Goal: Information Seeking & Learning: Learn about a topic

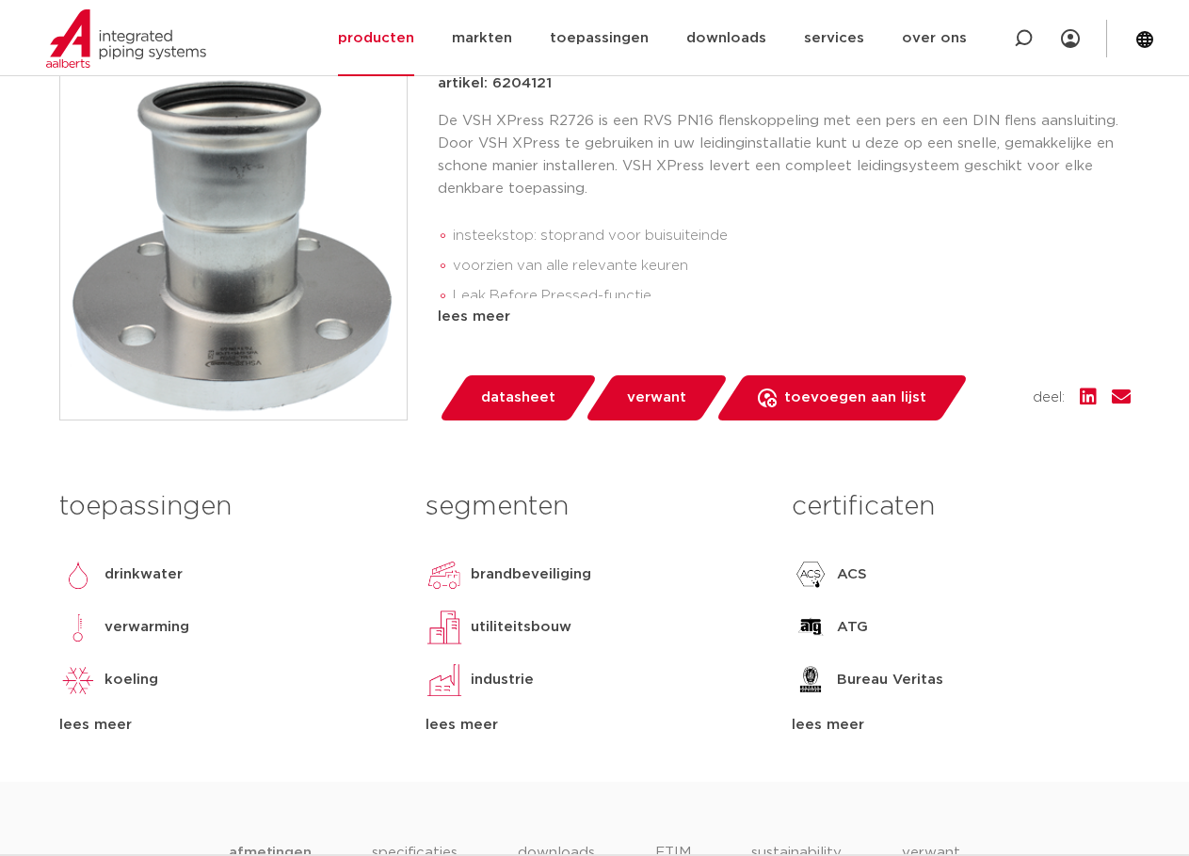
scroll to position [471, 0]
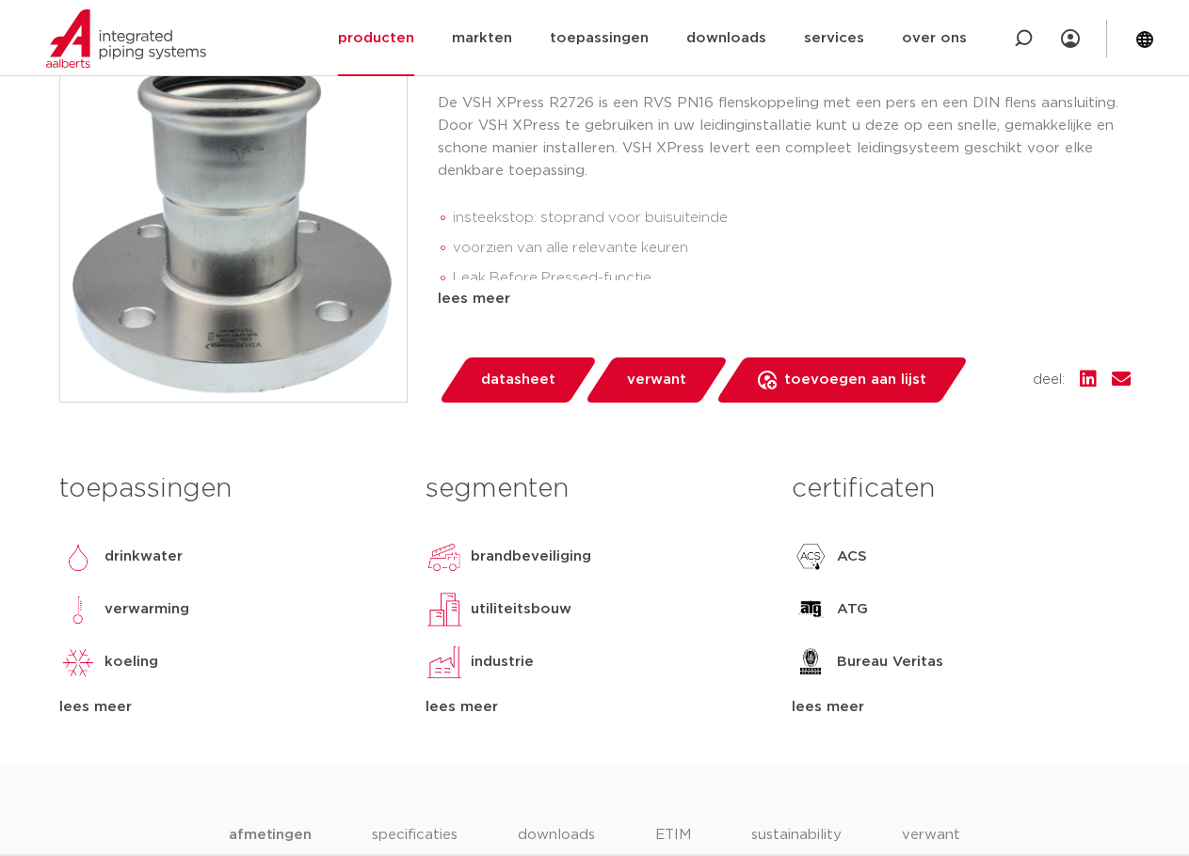
click at [264, 331] on img at bounding box center [233, 229] width 346 height 346
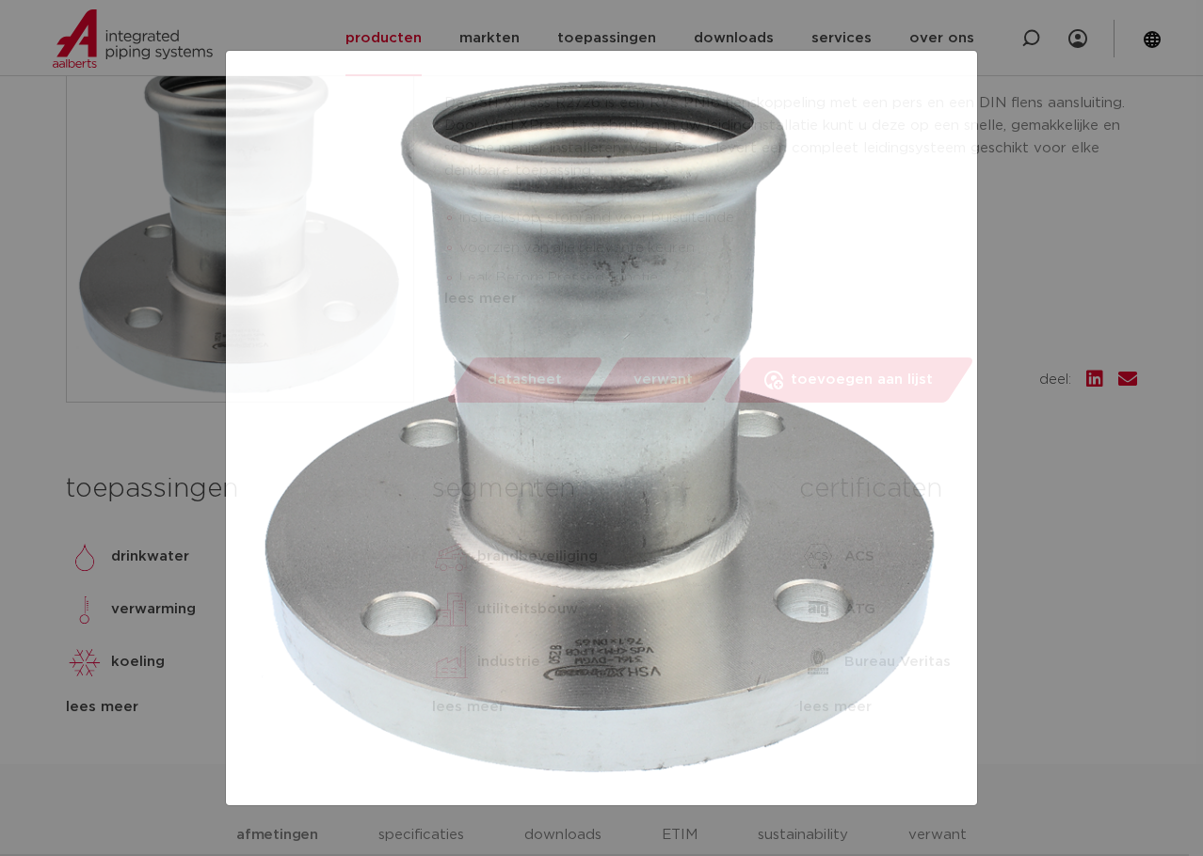
click at [141, 412] on div at bounding box center [601, 428] width 1203 height 856
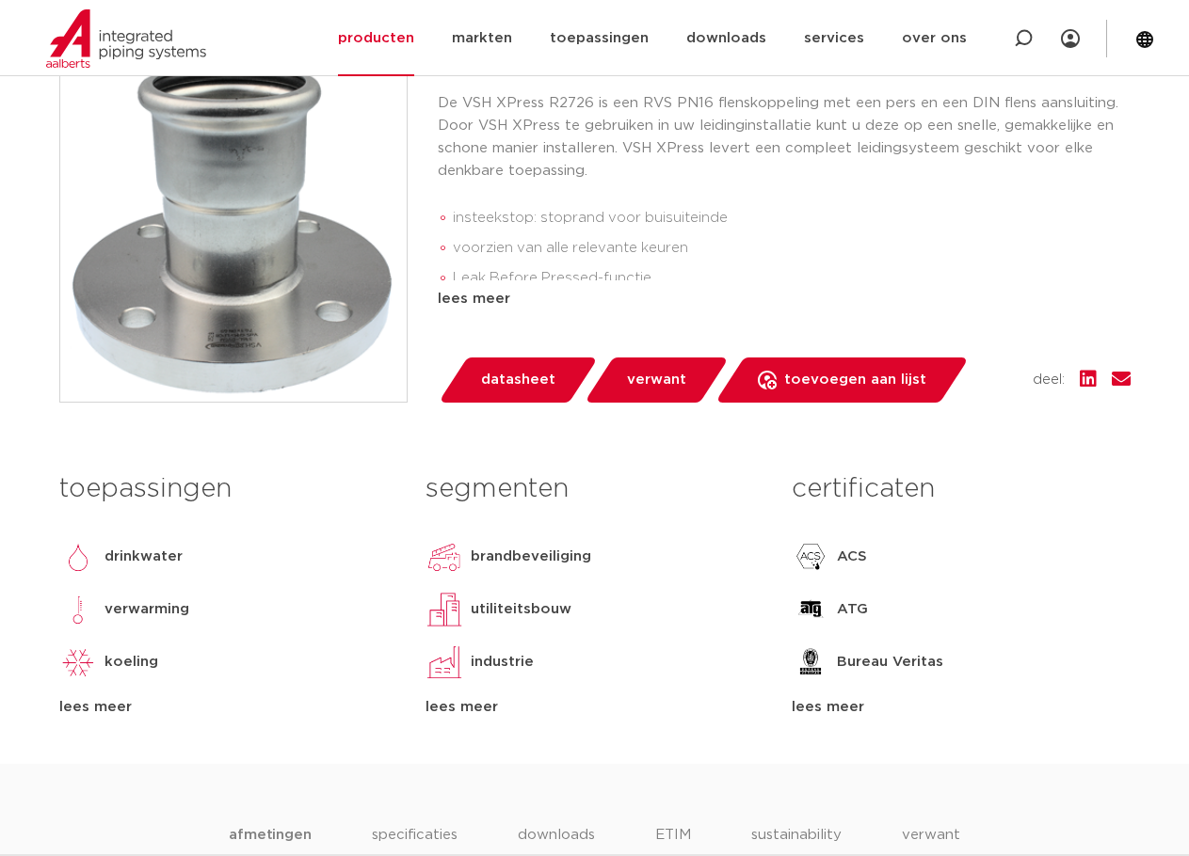
click at [105, 706] on div "lees meer" at bounding box center [228, 707] width 338 height 23
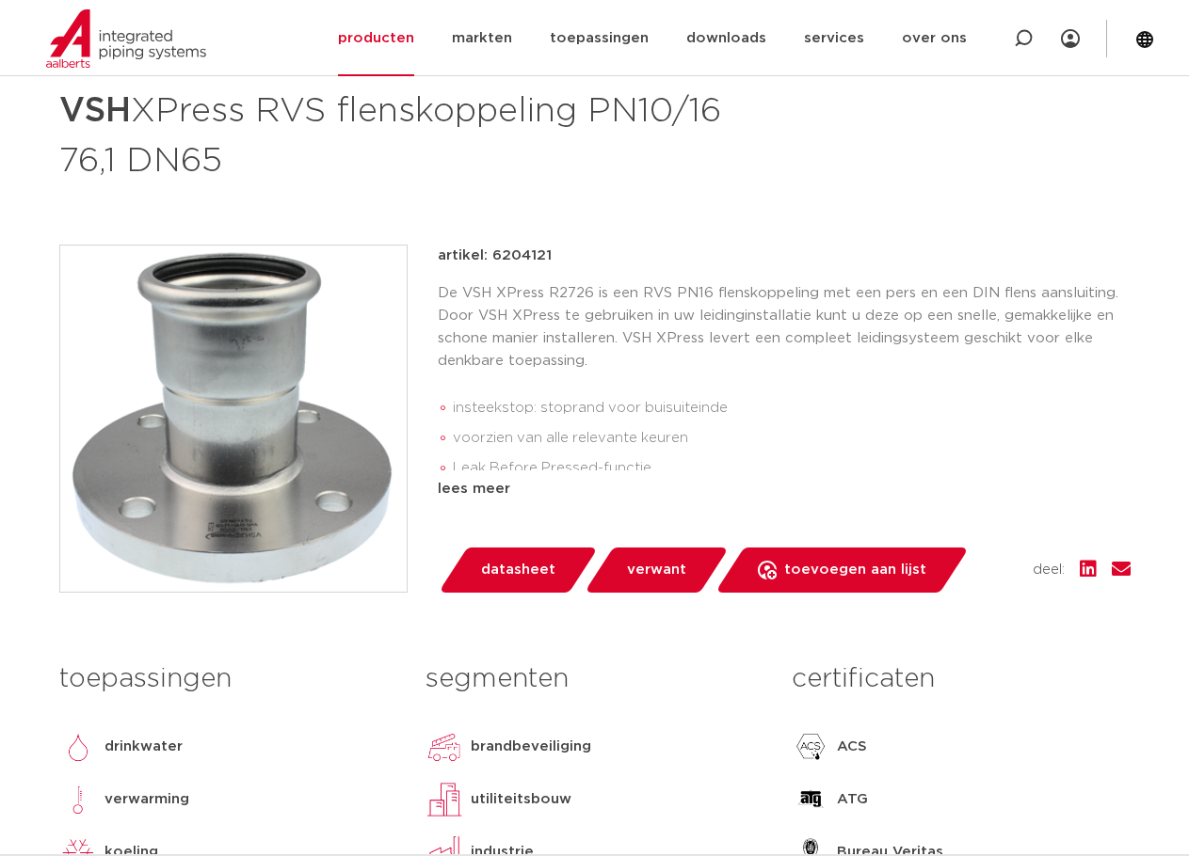
scroll to position [188, 0]
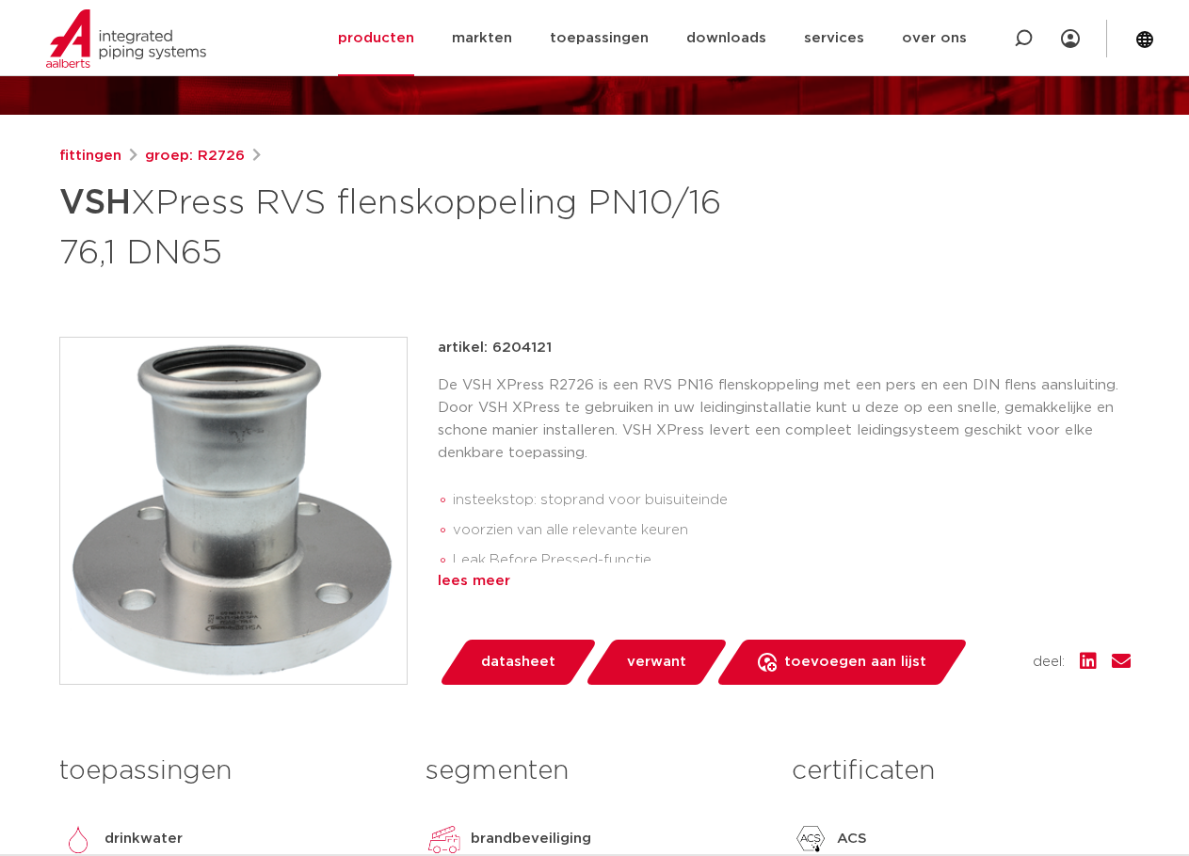
click at [479, 580] on div "lees meer" at bounding box center [784, 581] width 693 height 23
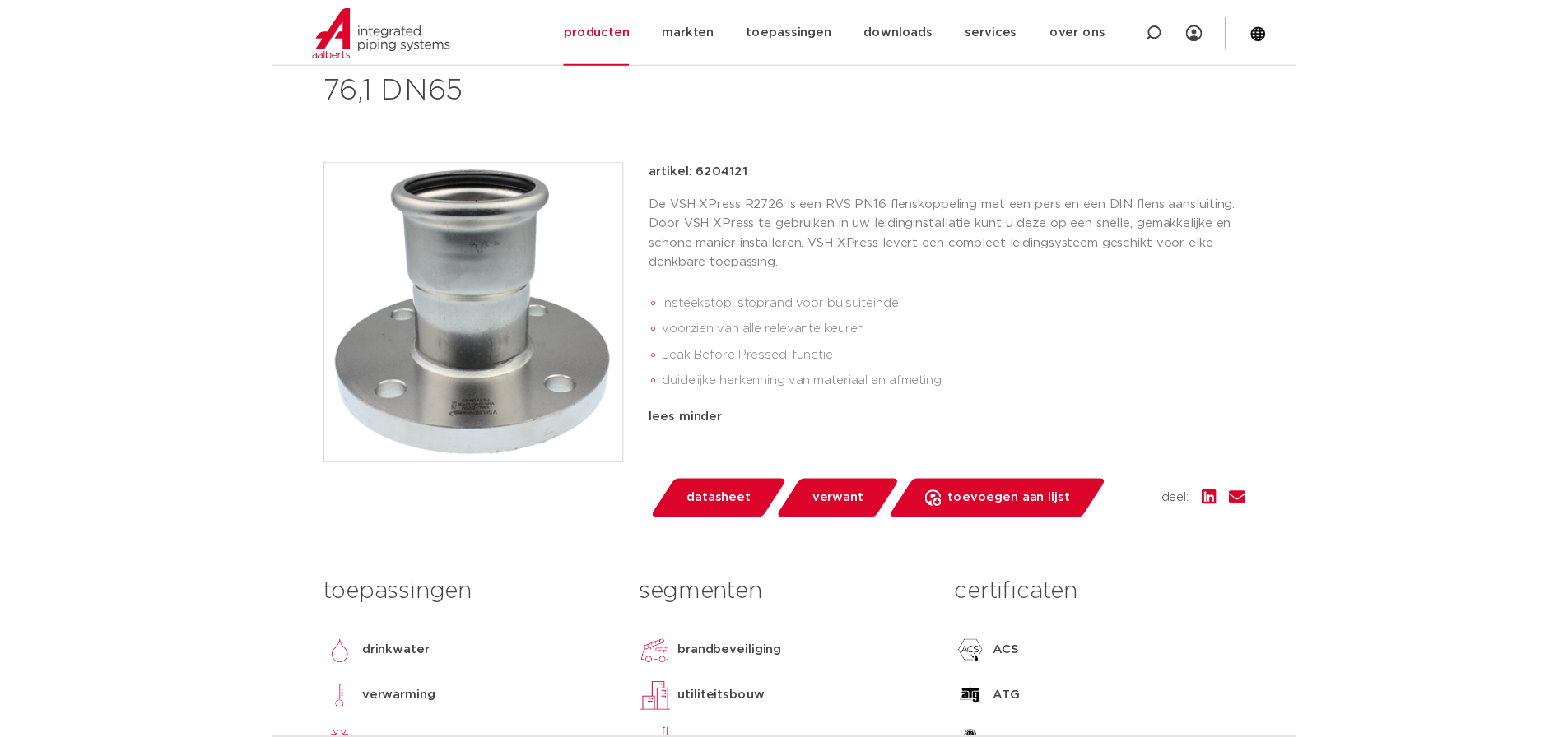
scroll to position [247, 0]
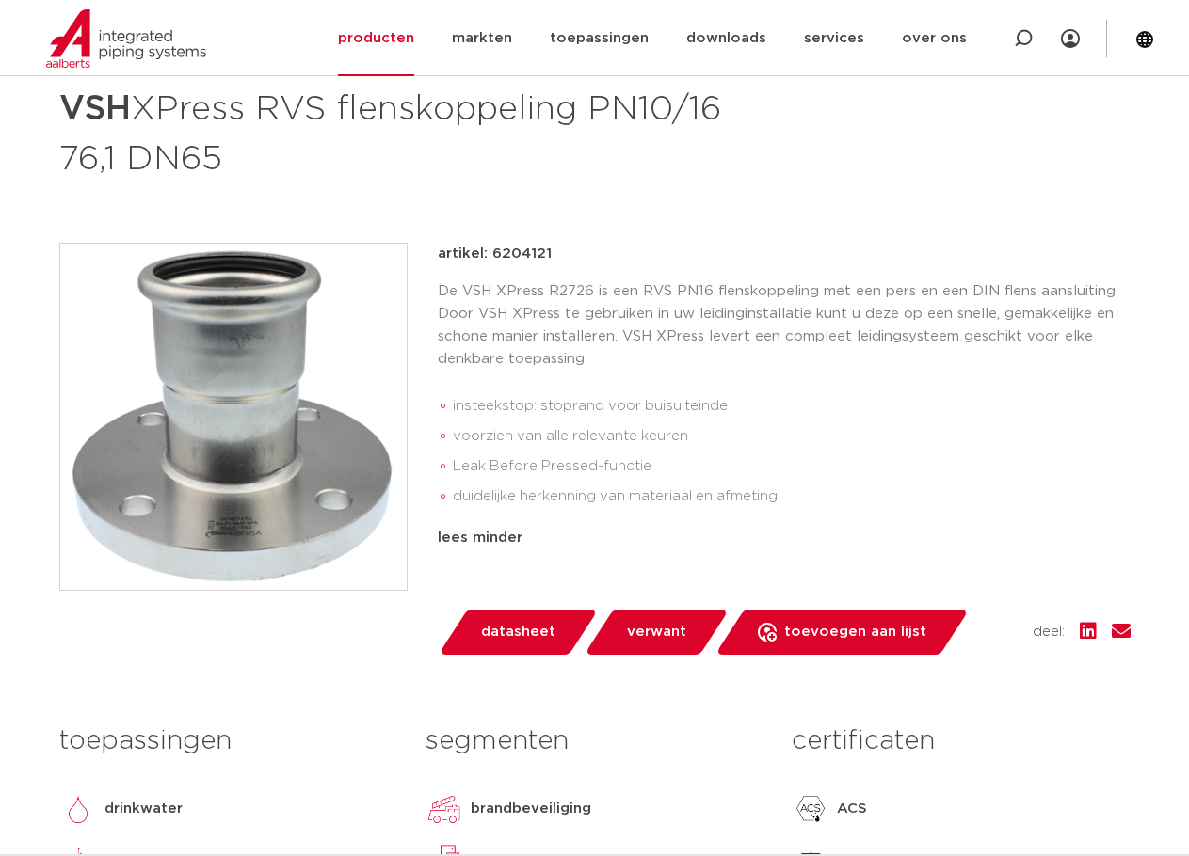
click at [536, 627] on span "datasheet" at bounding box center [518, 632] width 74 height 30
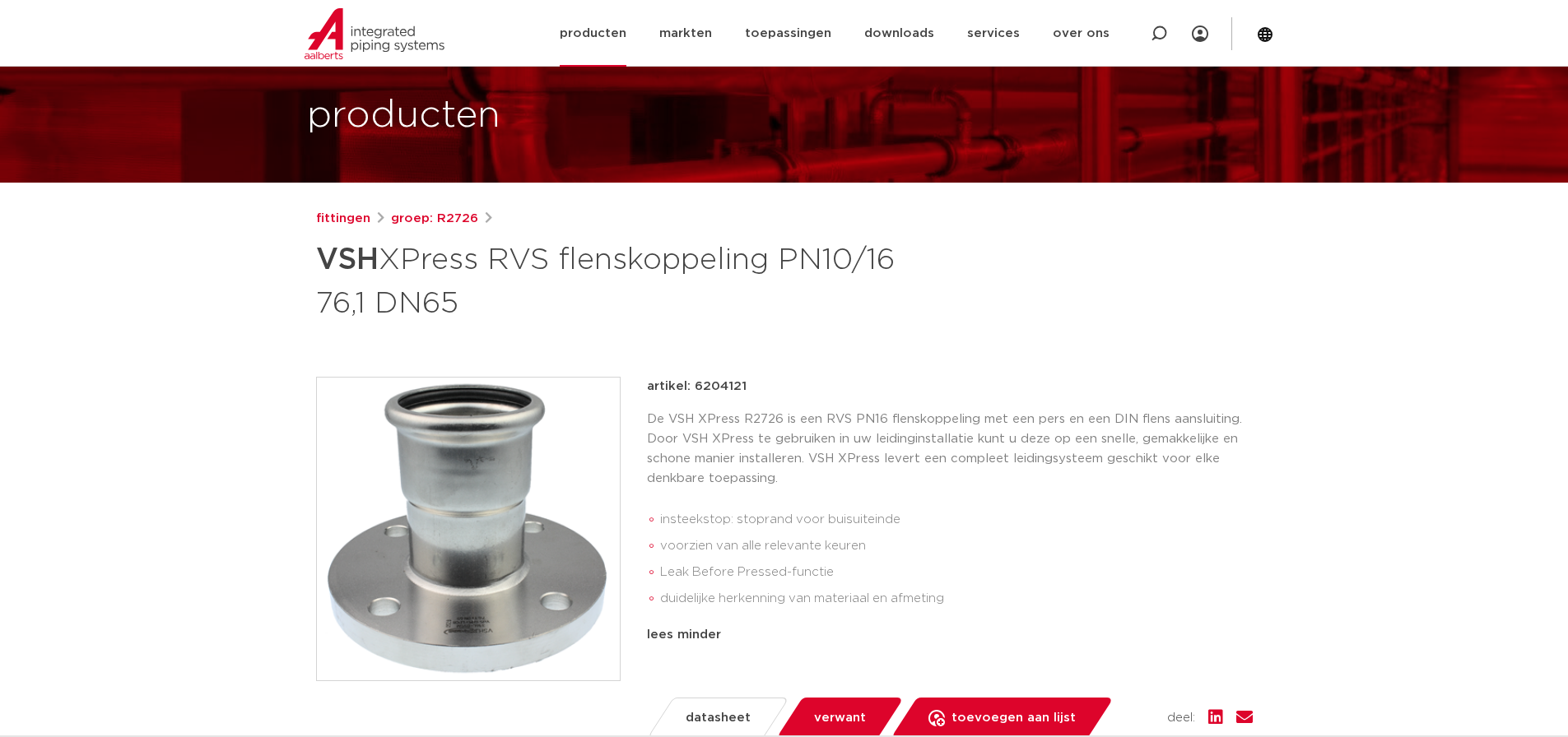
scroll to position [0, 0]
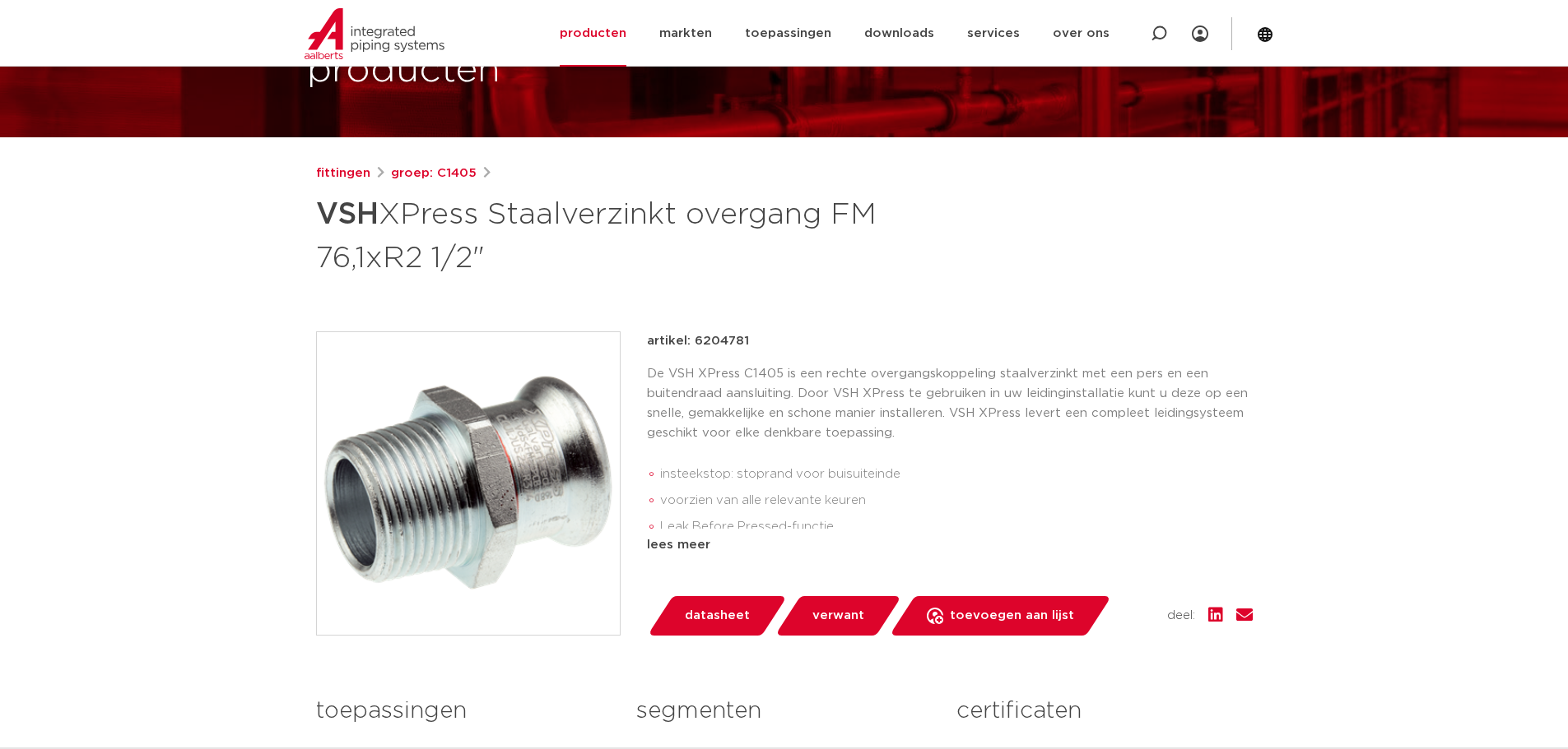
scroll to position [164, 0]
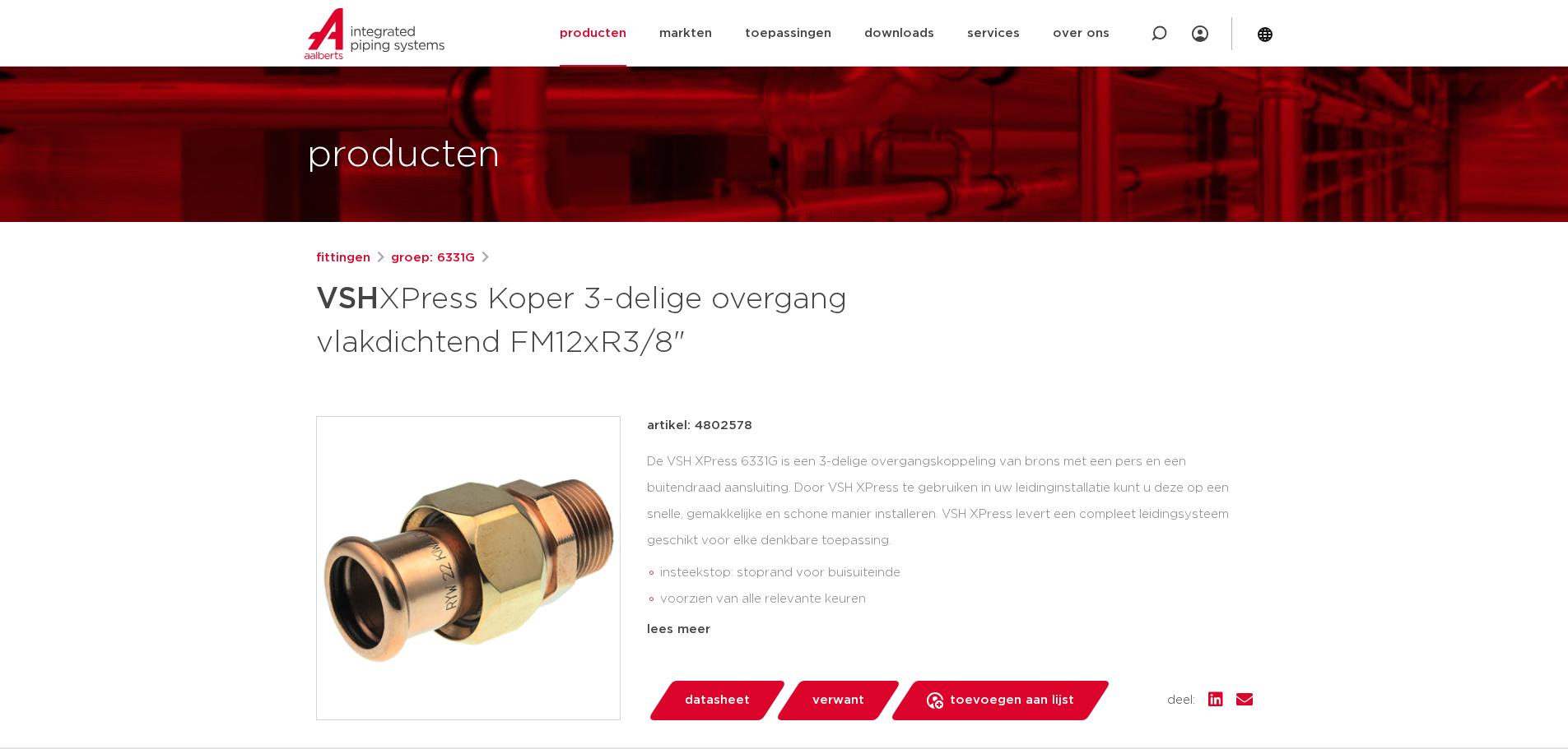
scroll to position [82, 0]
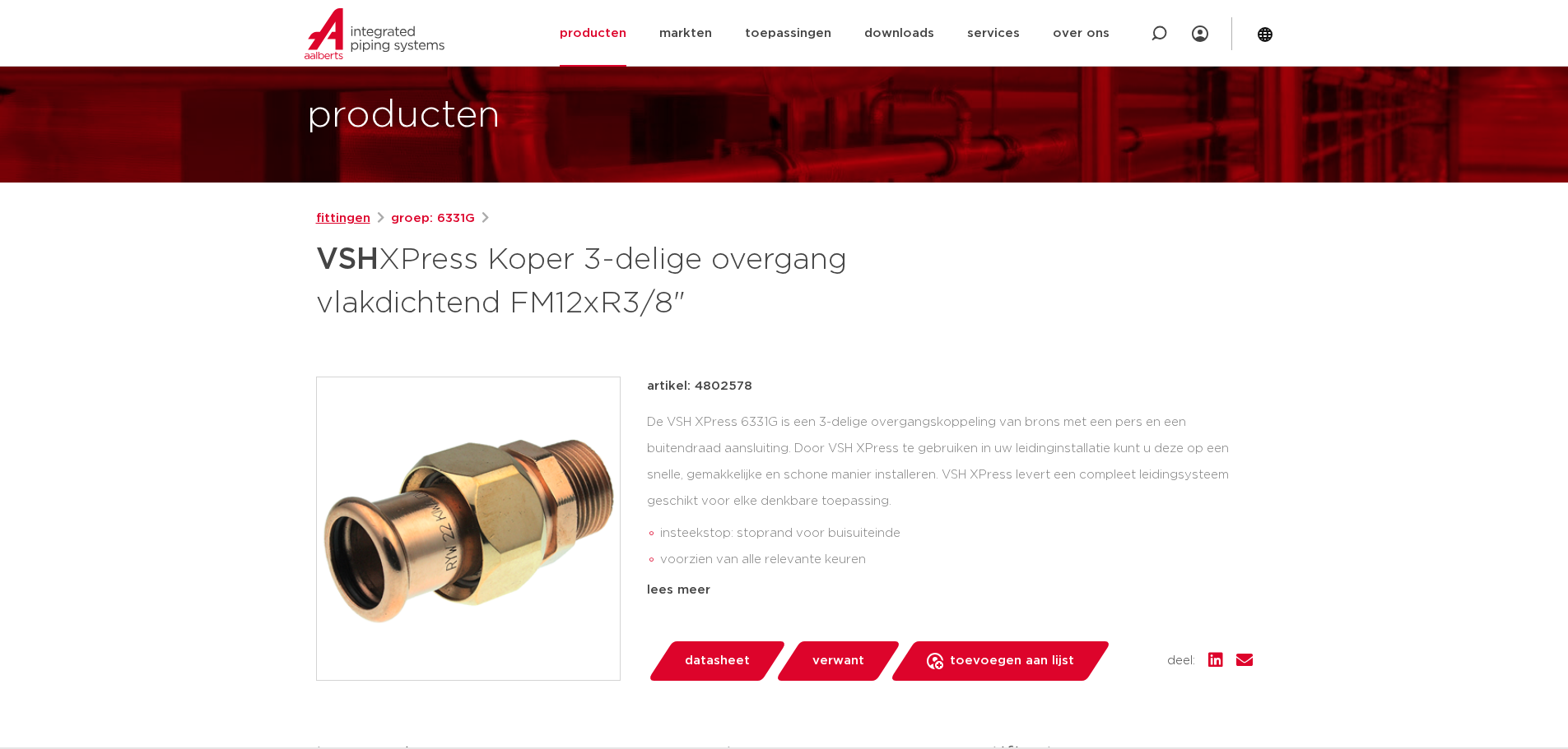
click at [348, 222] on link "fittingen" at bounding box center [343, 218] width 54 height 20
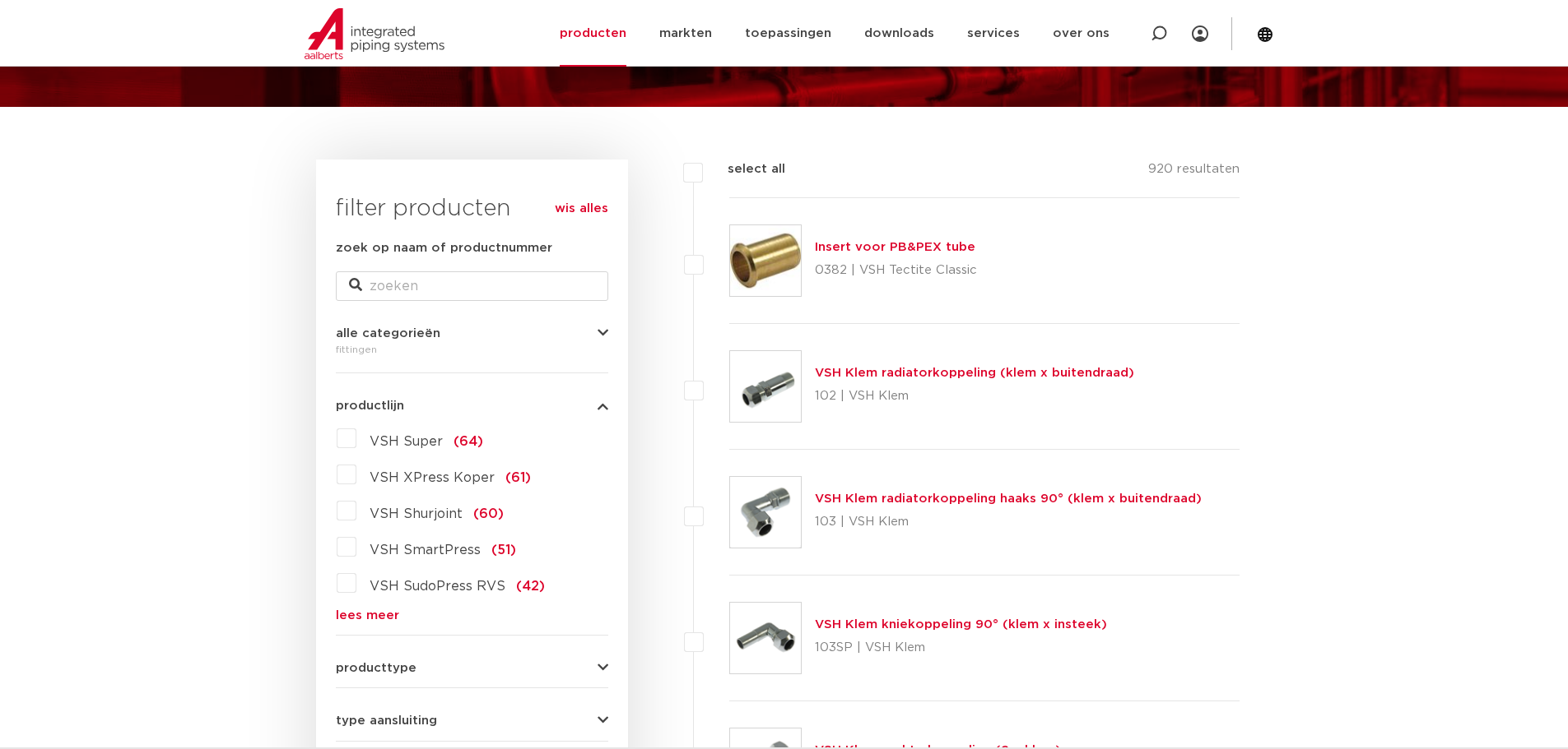
scroll to position [246, 0]
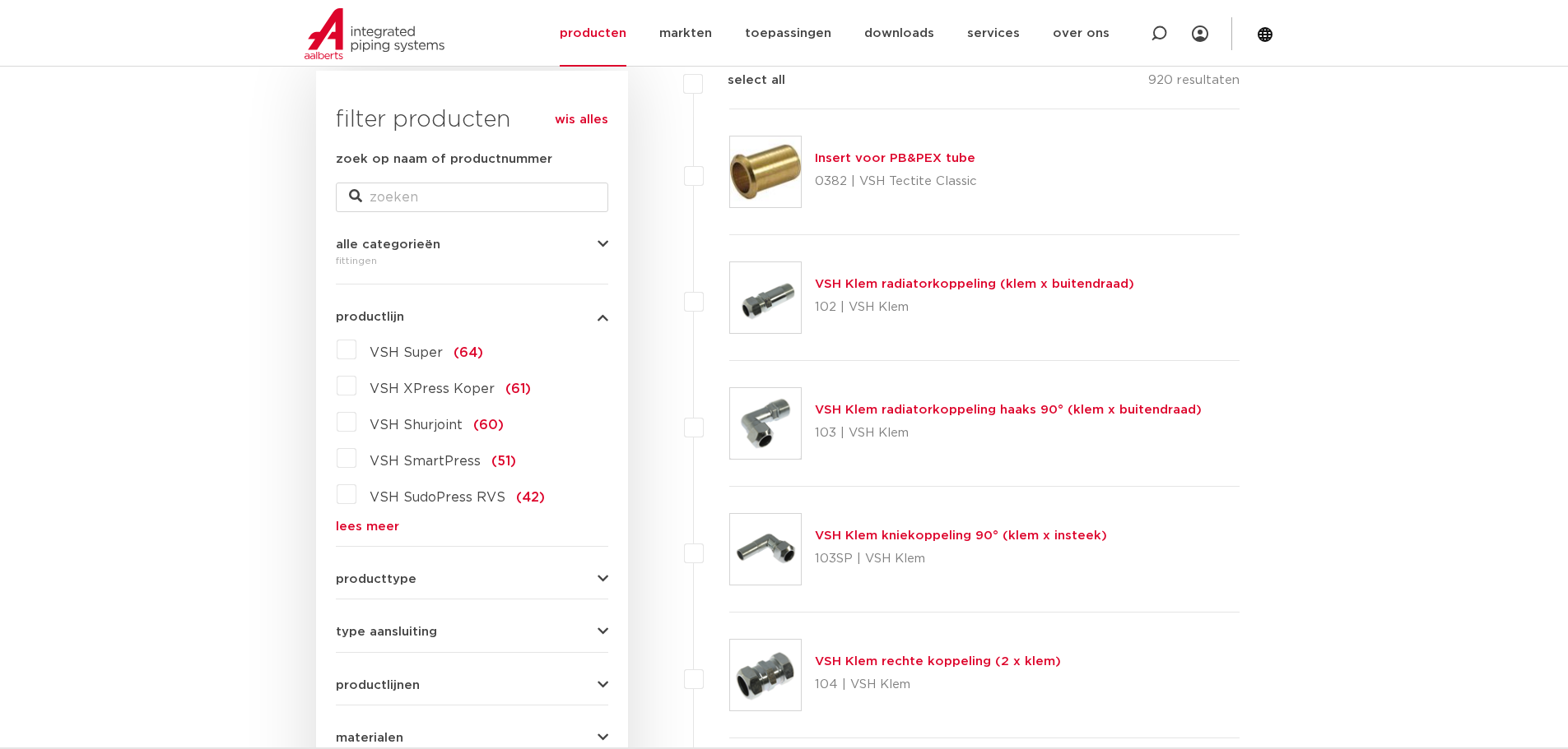
click at [370, 526] on link "lees meer" at bounding box center [472, 527] width 273 height 12
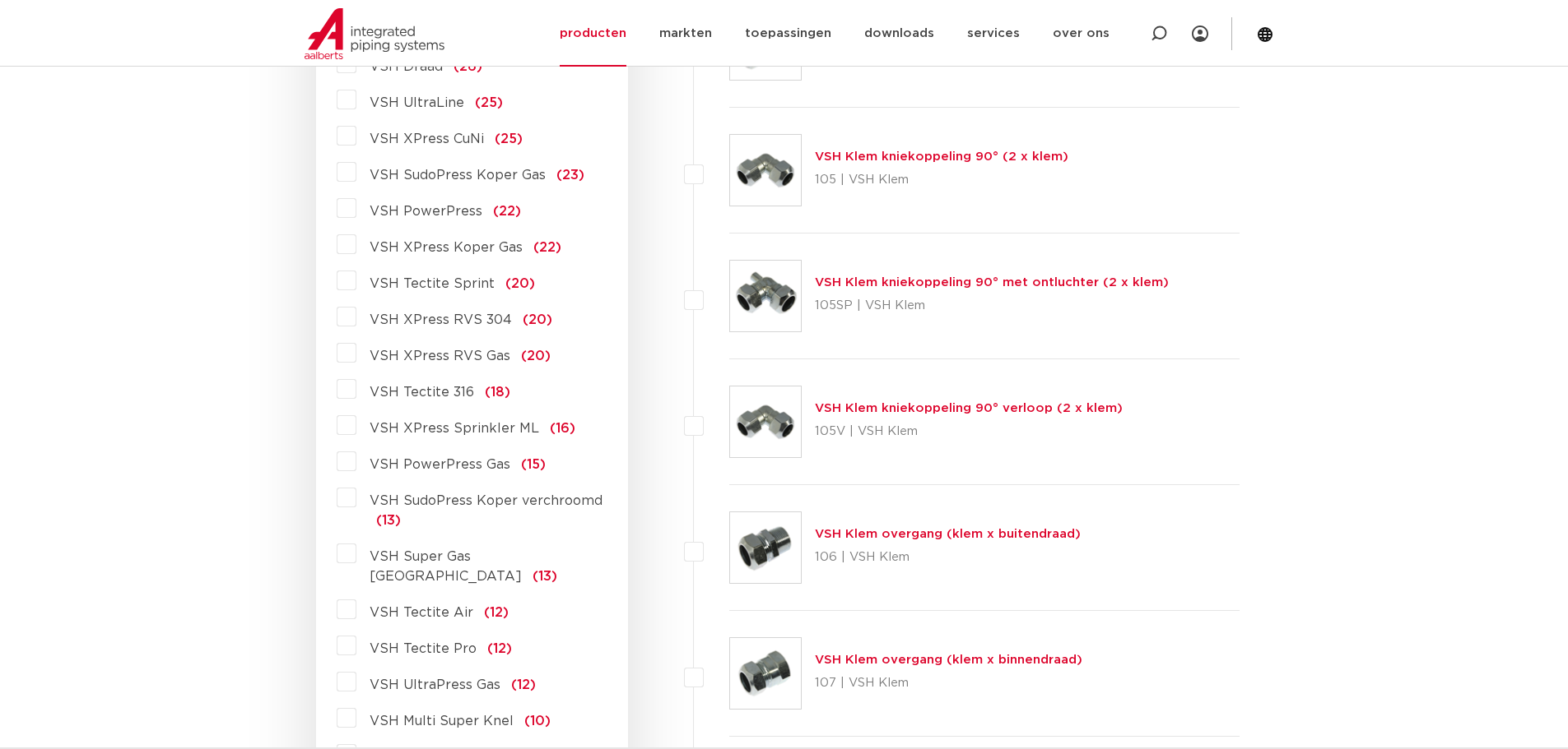
scroll to position [987, 0]
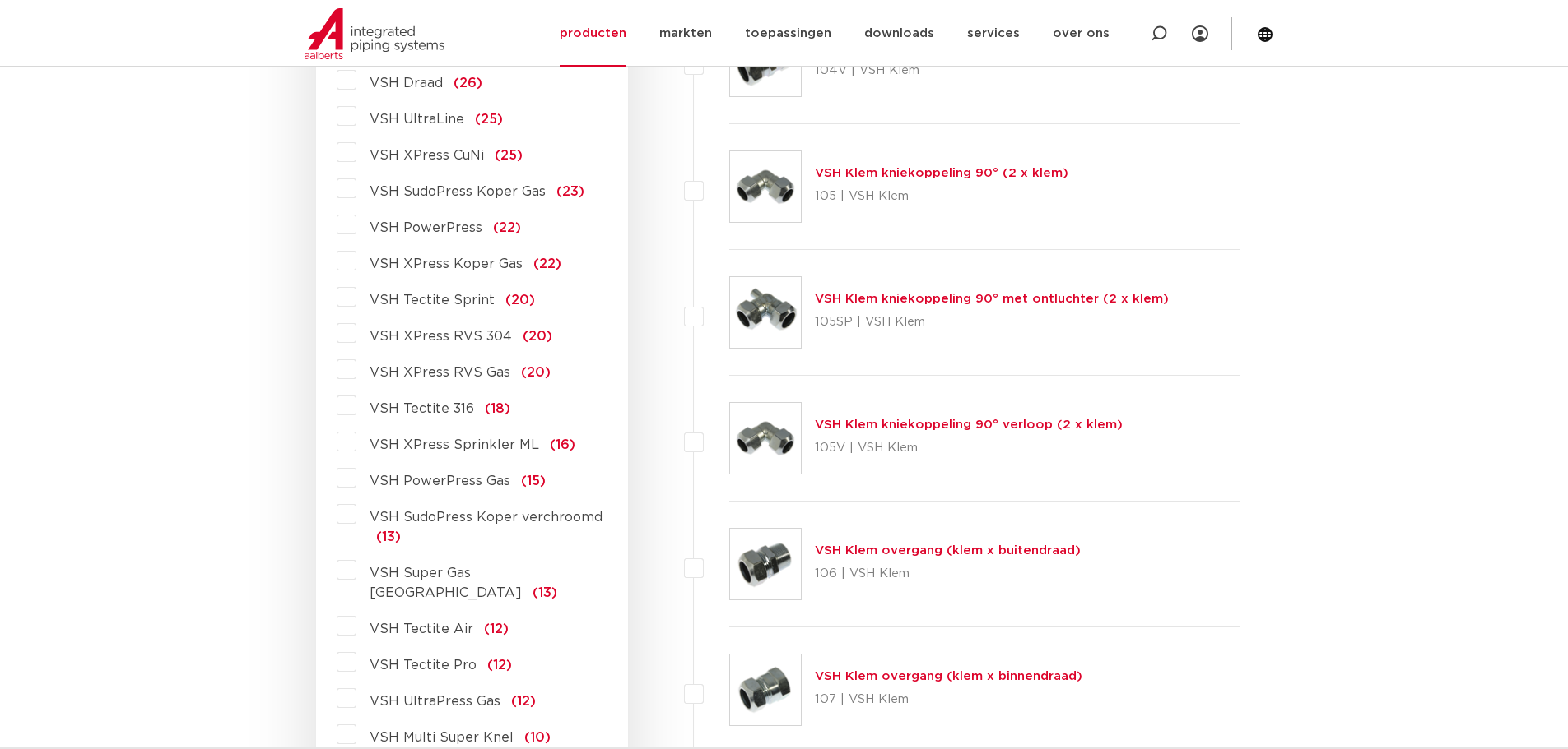
click at [357, 338] on label "VSH XPress RVS 304 (20)" at bounding box center [455, 333] width 196 height 26
click at [0, 0] on input "VSH XPress RVS 304 (20)" at bounding box center [0, 0] width 0 height 0
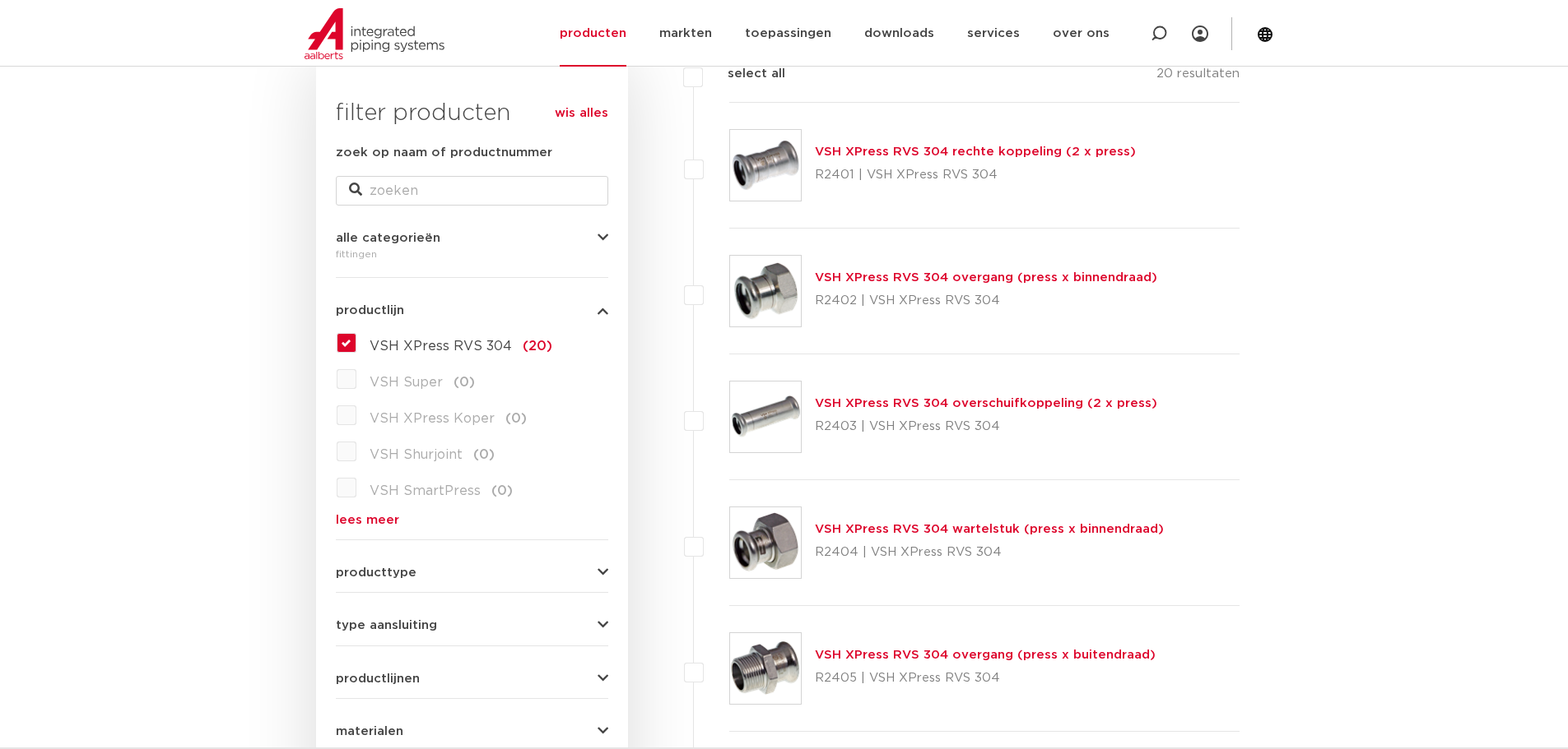
scroll to position [246, 0]
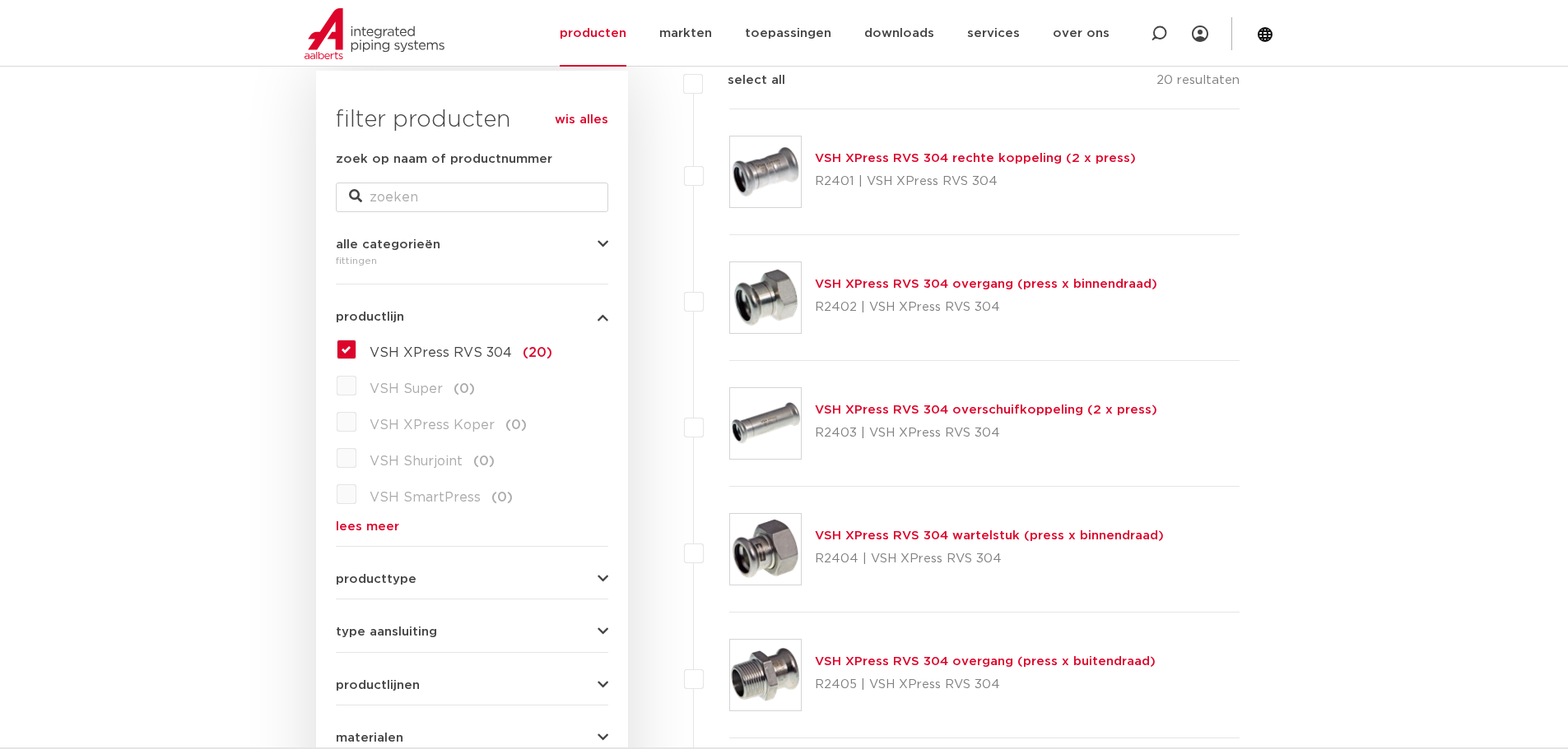
click at [374, 526] on link "lees meer" at bounding box center [472, 527] width 273 height 12
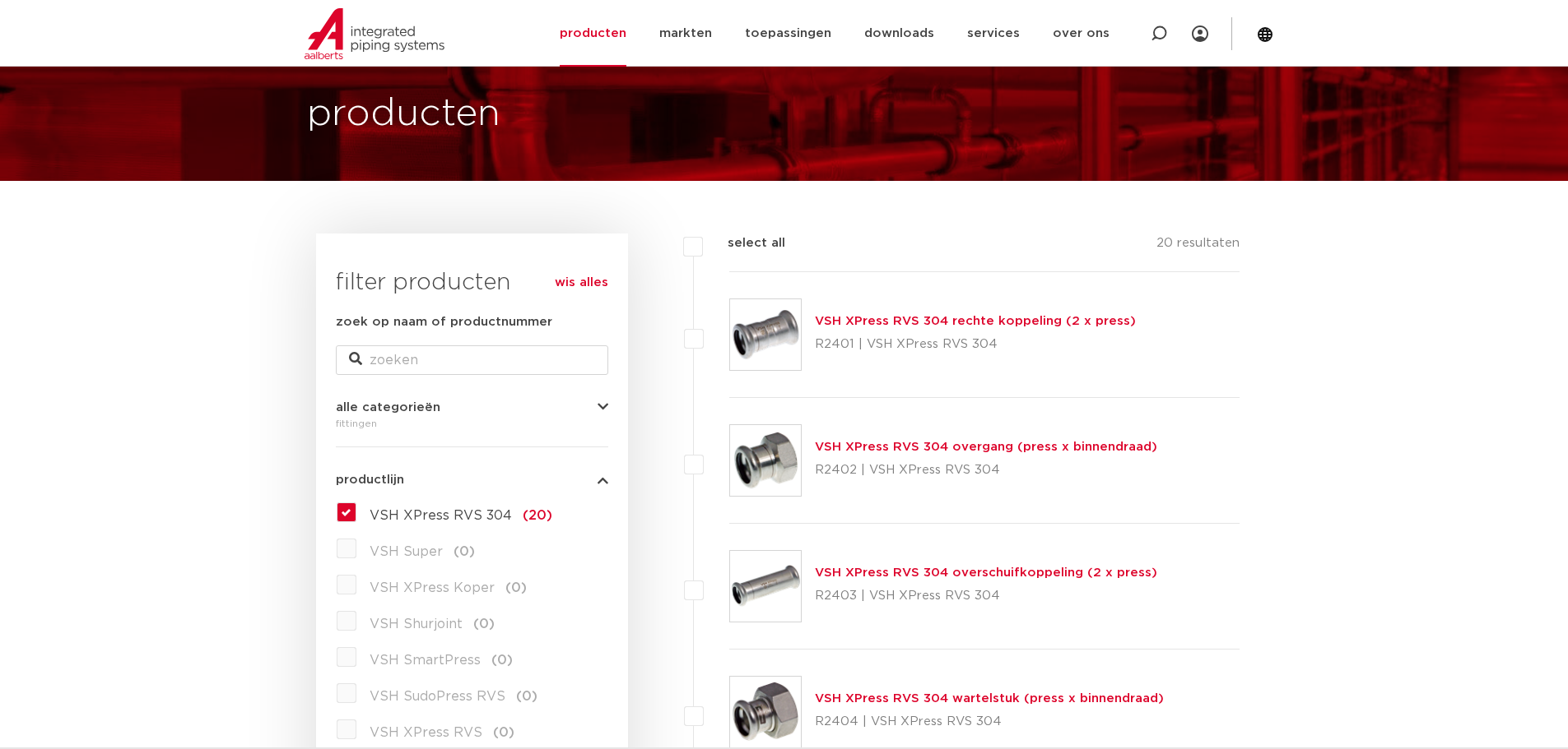
scroll to position [82, 0]
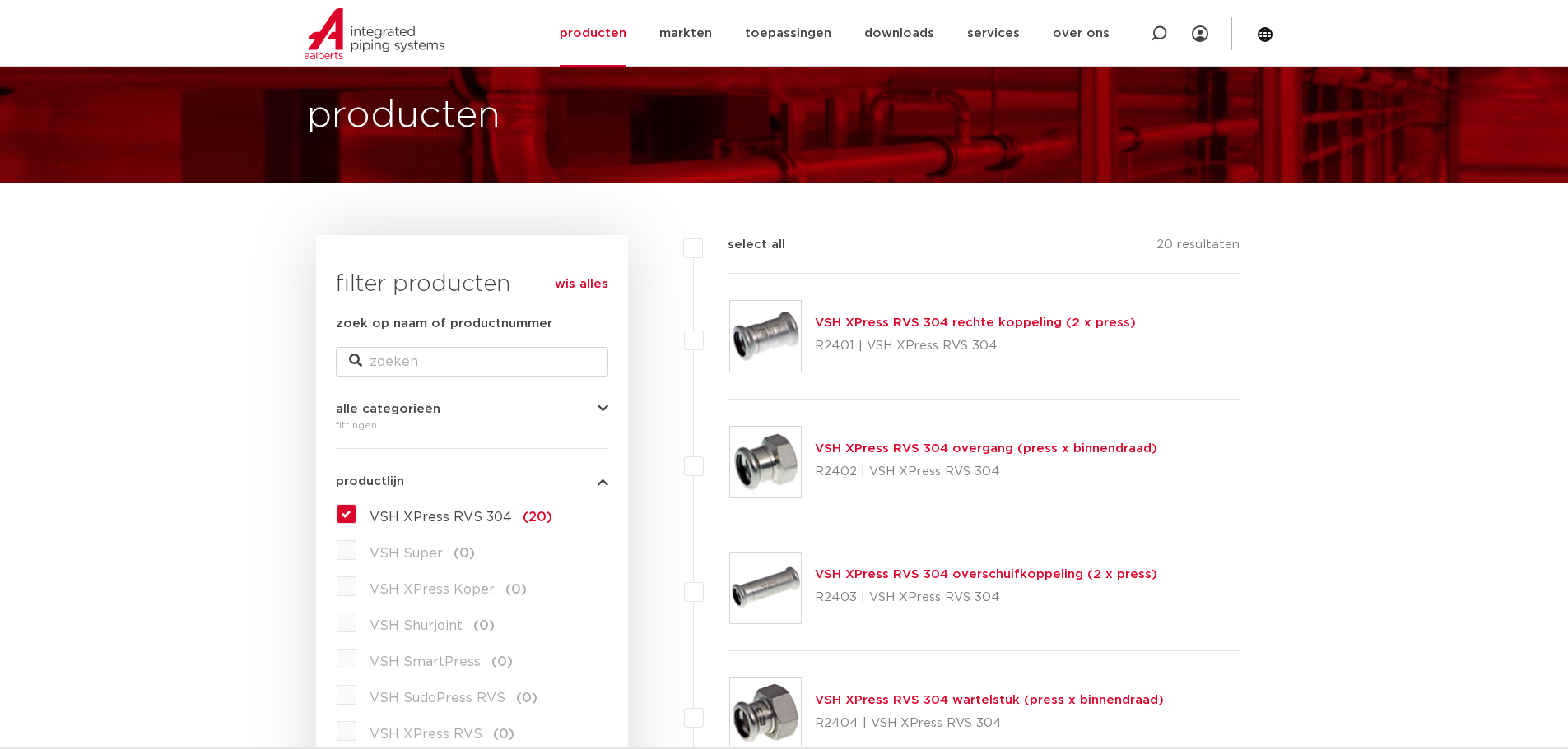
click at [599, 481] on icon "button" at bounding box center [603, 482] width 10 height 12
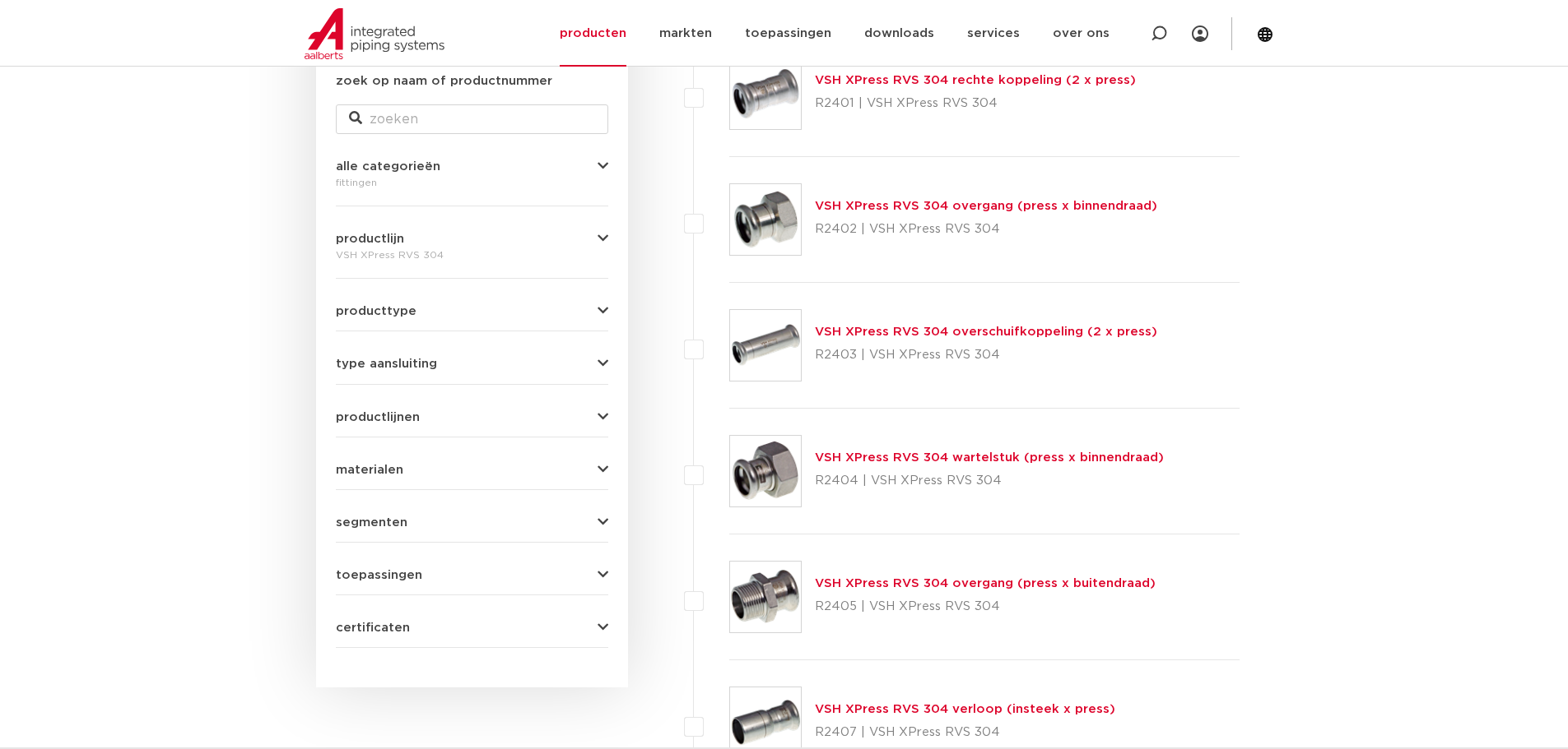
scroll to position [329, 0]
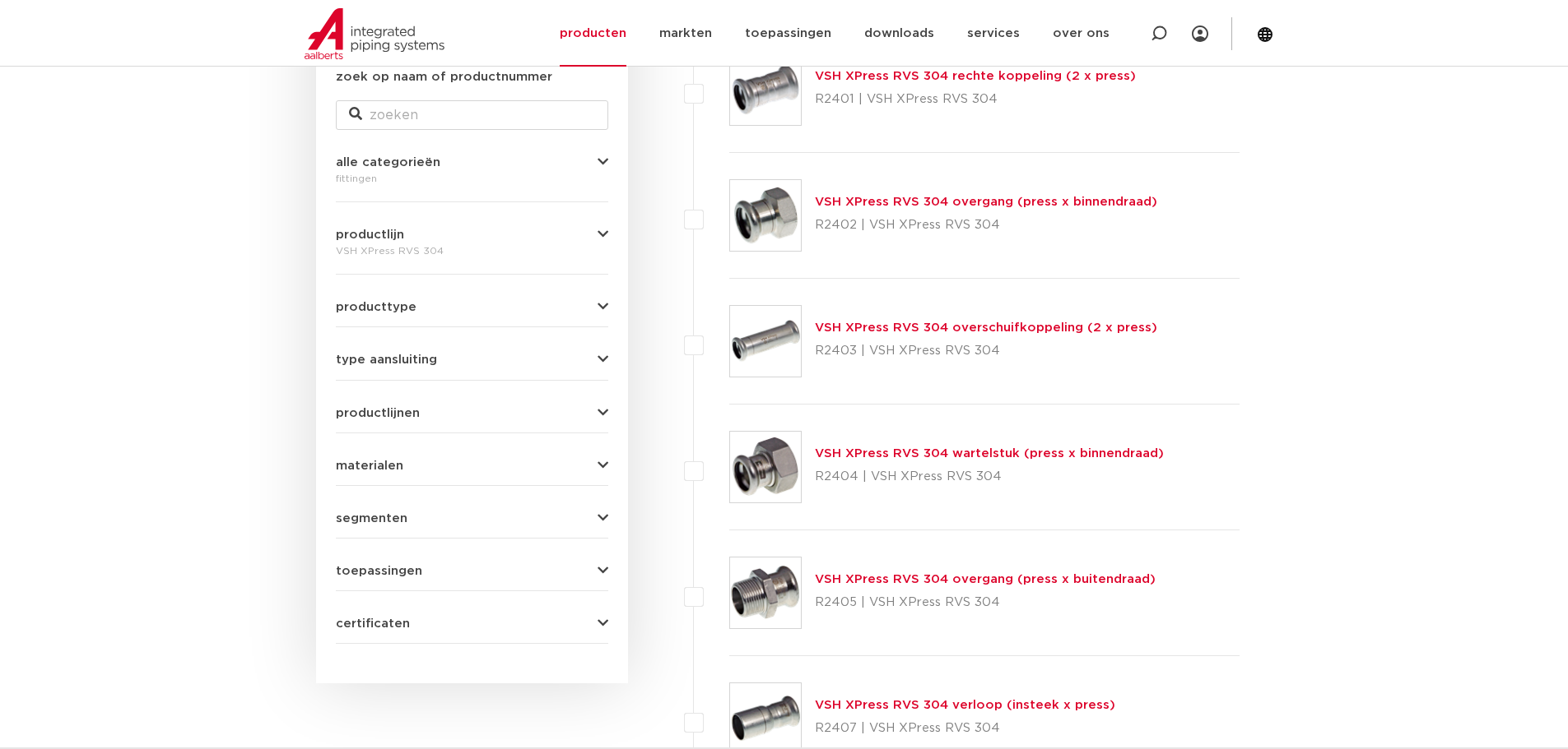
click at [411, 305] on span "producttype" at bounding box center [376, 307] width 80 height 12
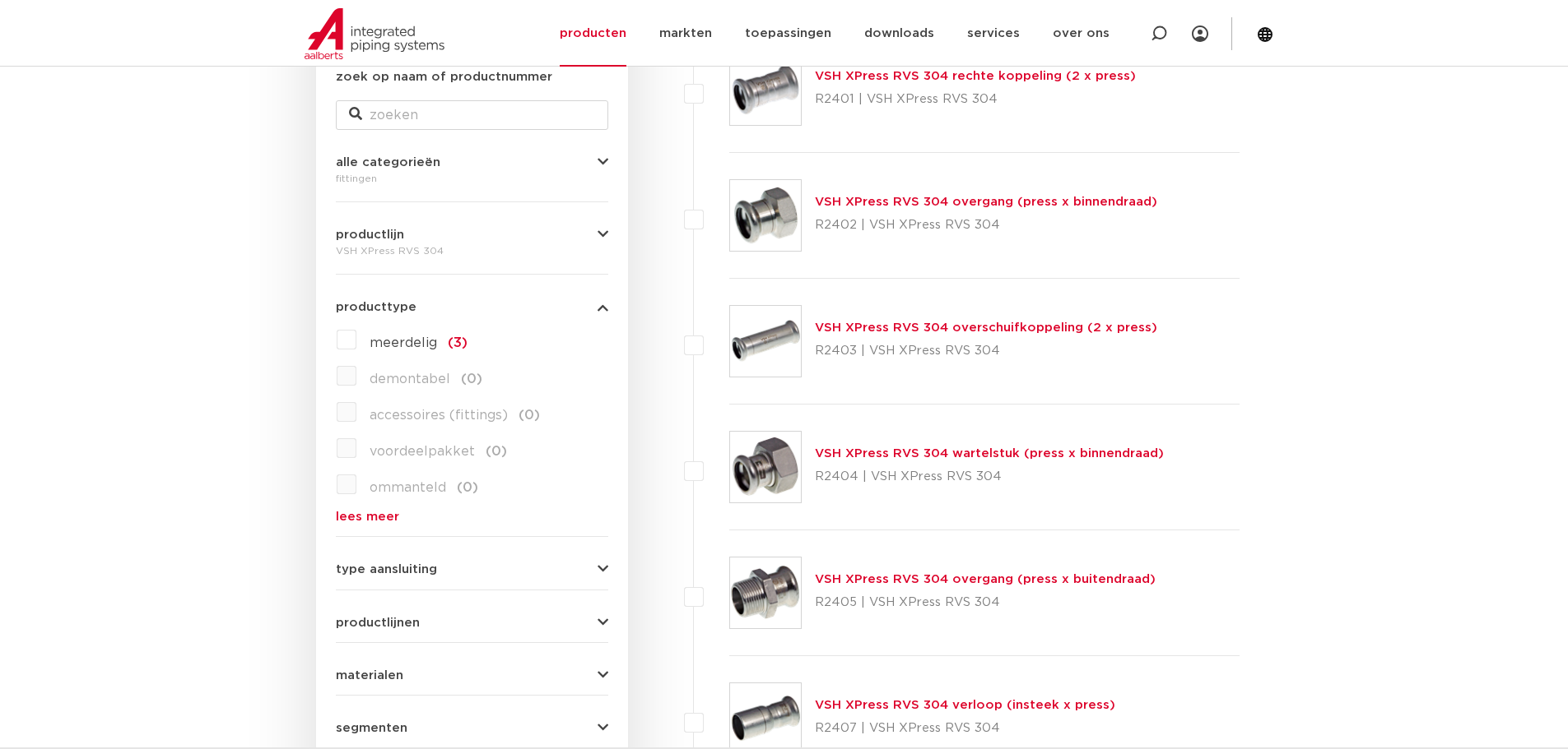
click at [411, 305] on span "producttype" at bounding box center [376, 307] width 80 height 12
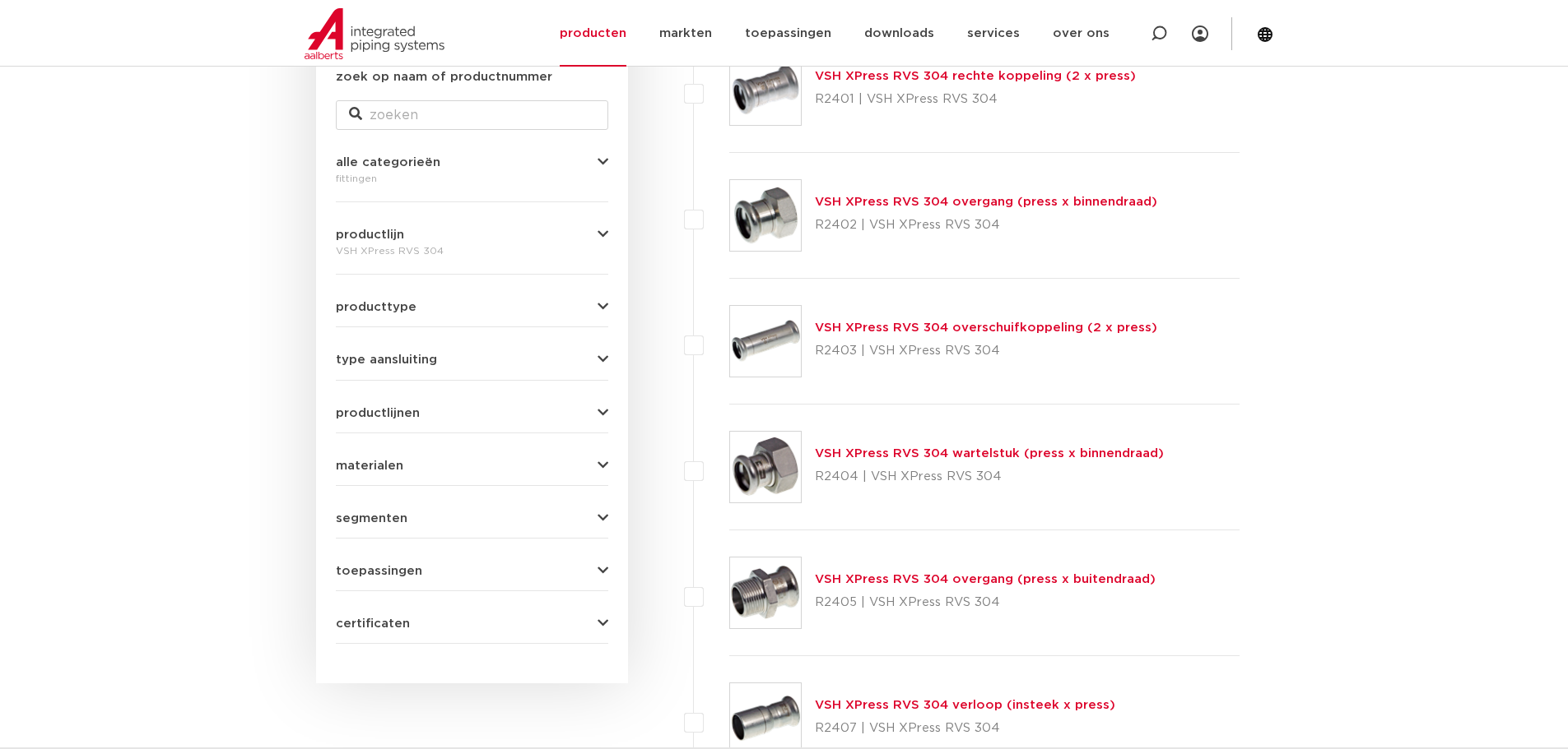
click at [409, 359] on span "type aansluiting" at bounding box center [387, 360] width 101 height 12
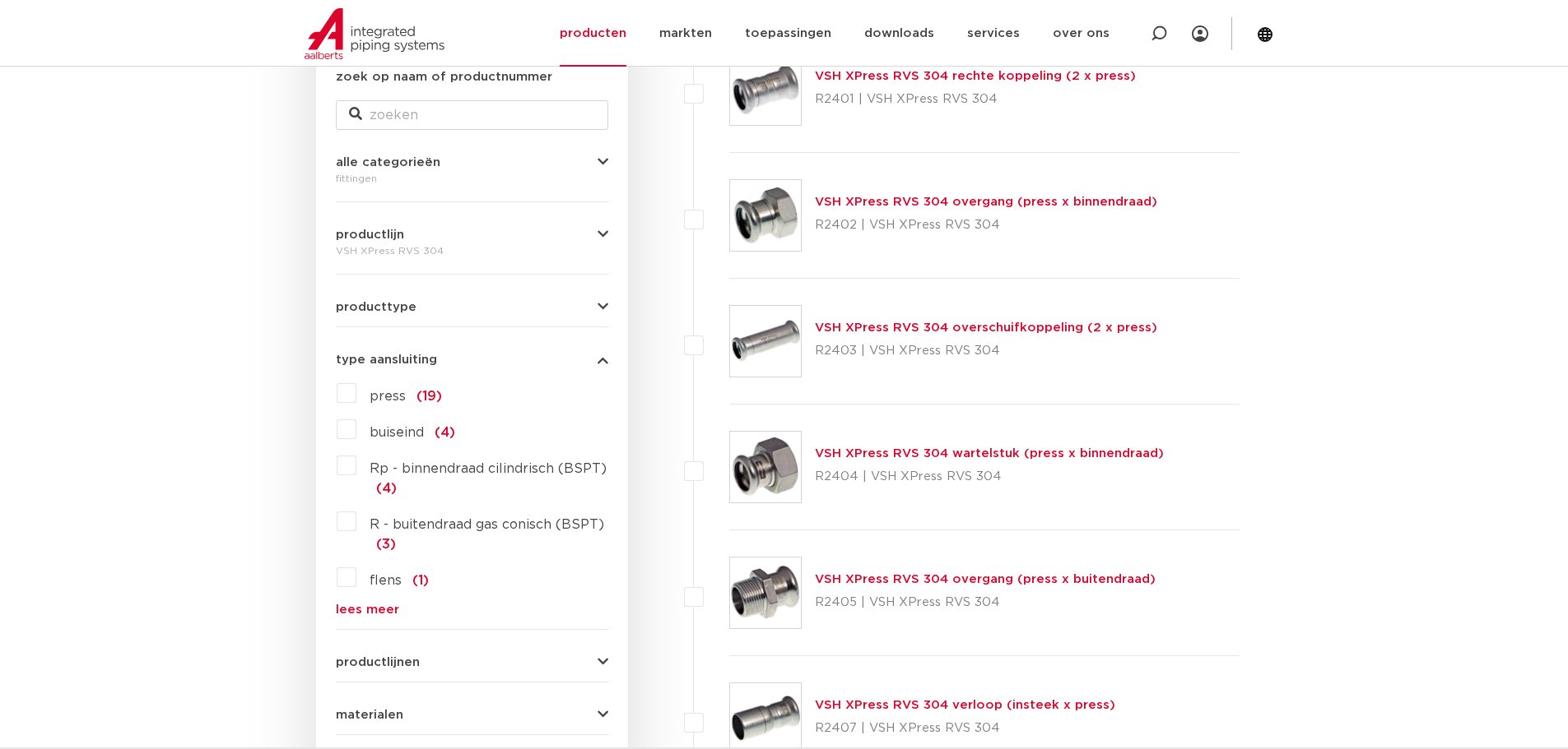
click at [409, 359] on span "type aansluiting" at bounding box center [387, 360] width 101 height 12
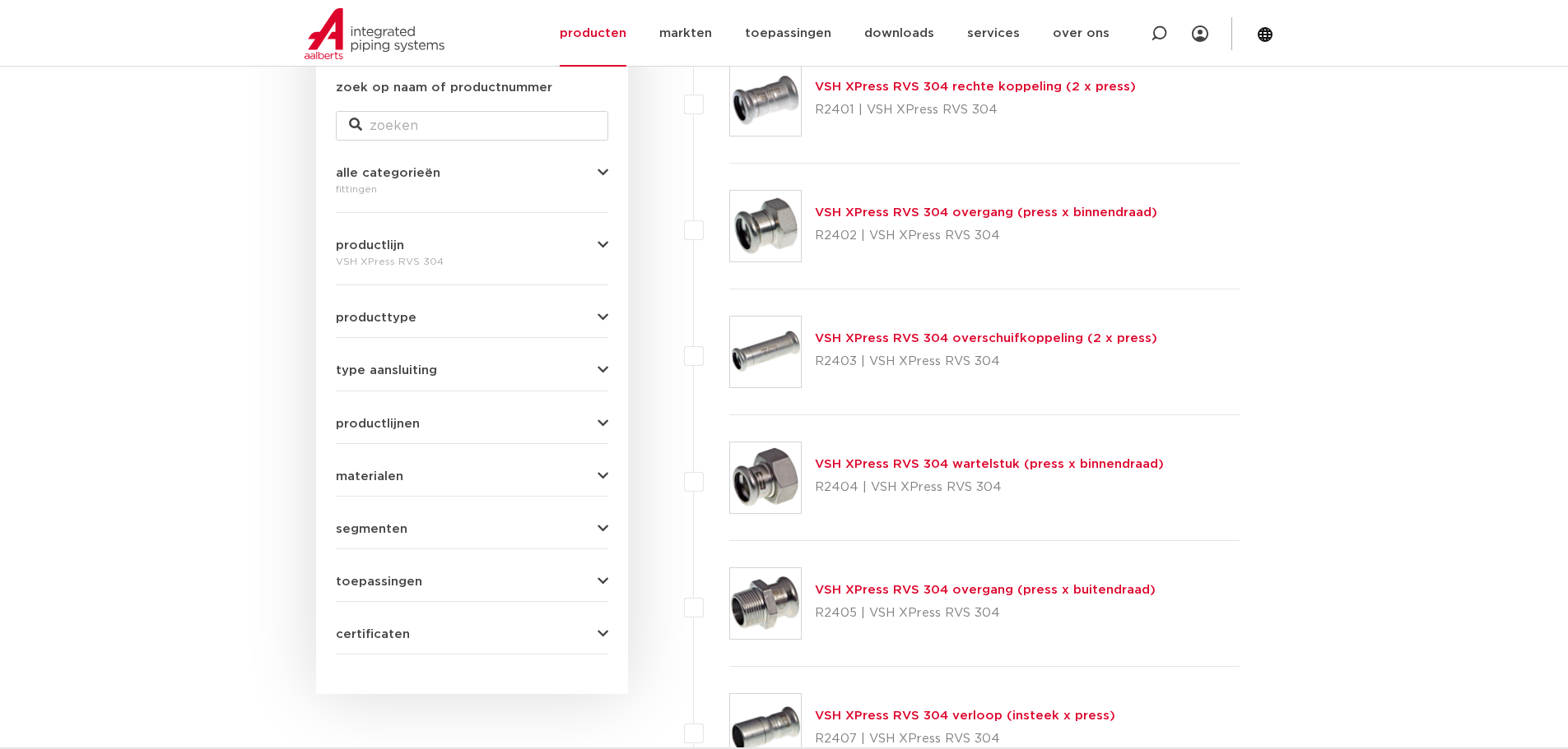
scroll to position [164, 0]
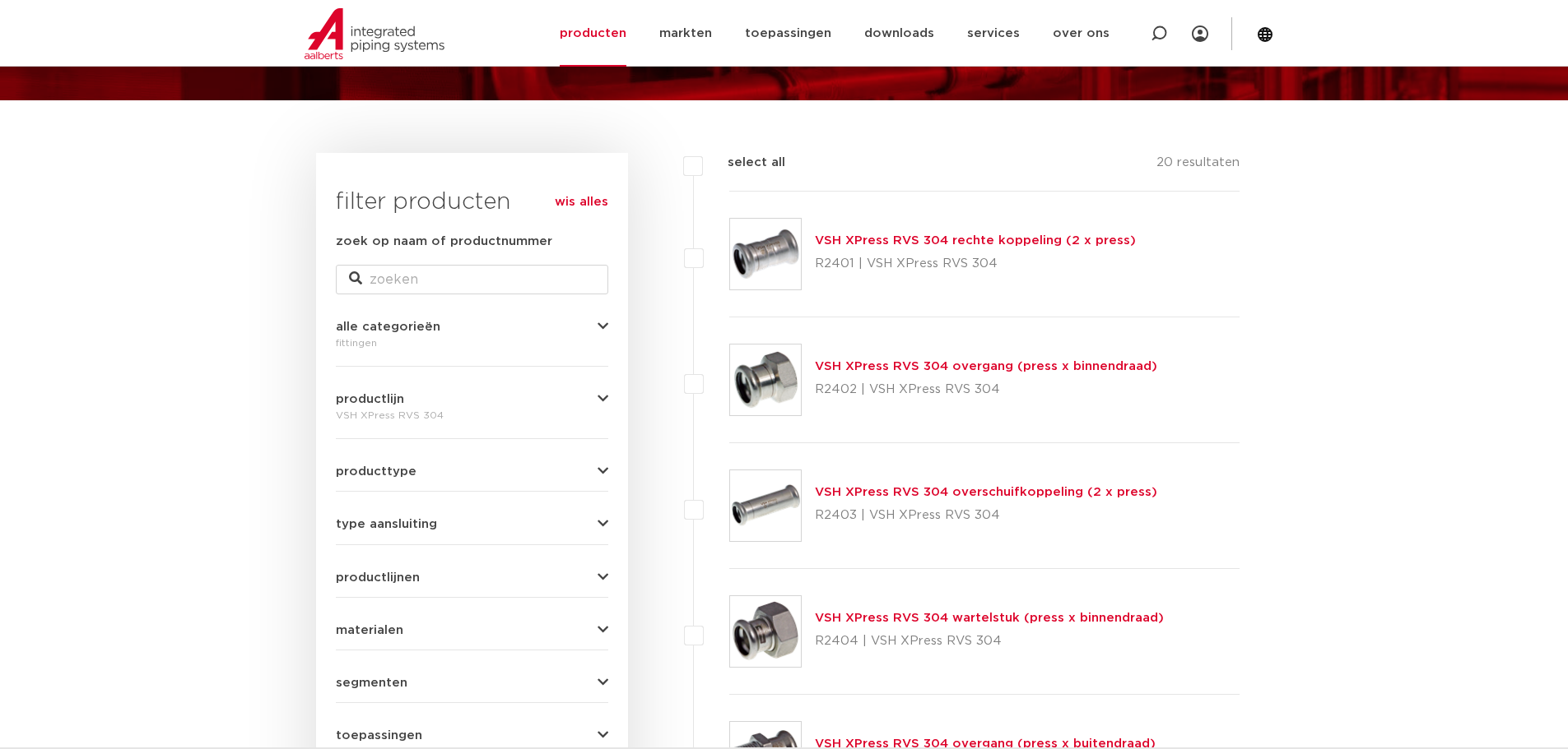
click at [1028, 364] on link "VSH XPress RVS 304 overgang (press x binnendraad)" at bounding box center [986, 366] width 343 height 12
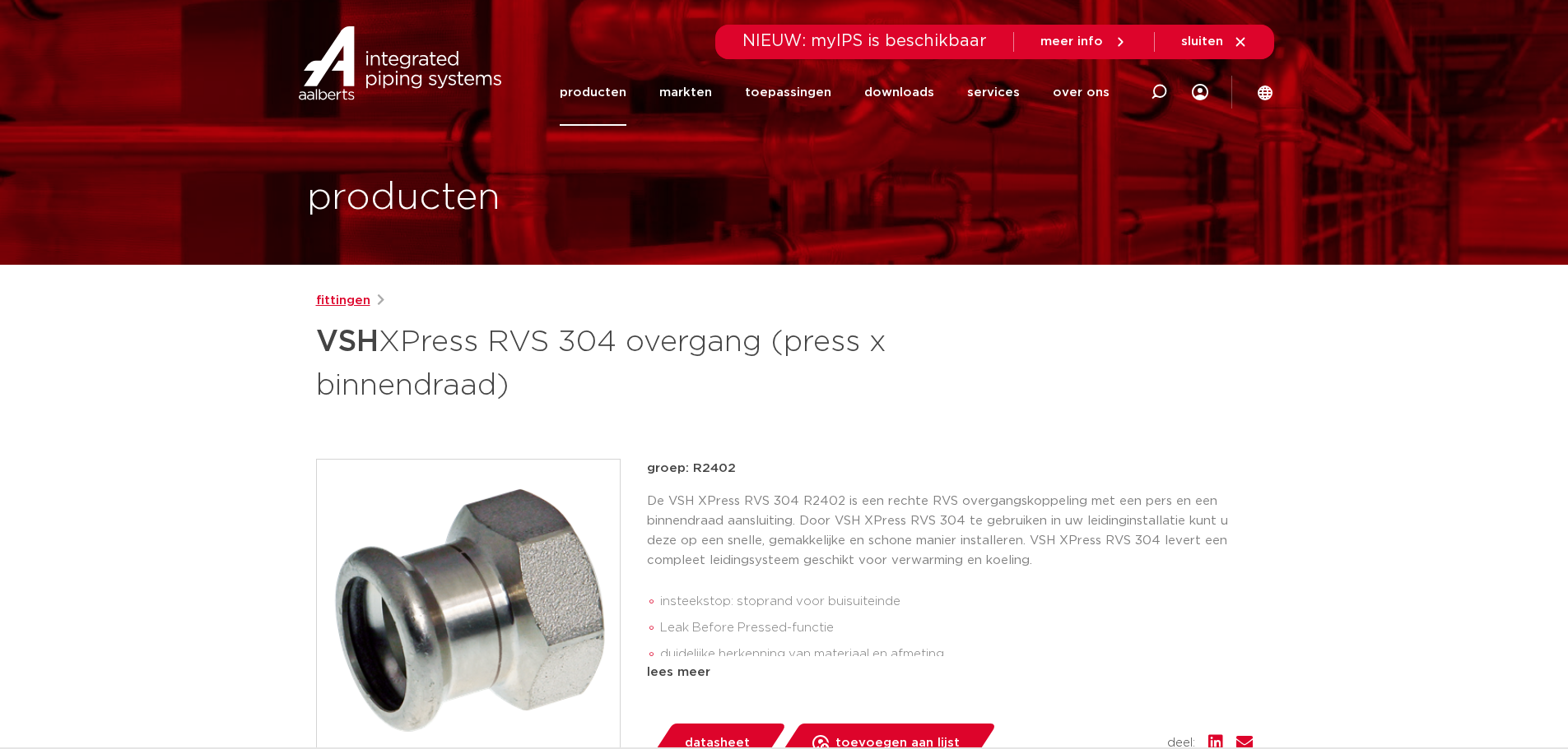
click at [351, 306] on link "fittingen" at bounding box center [343, 301] width 54 height 20
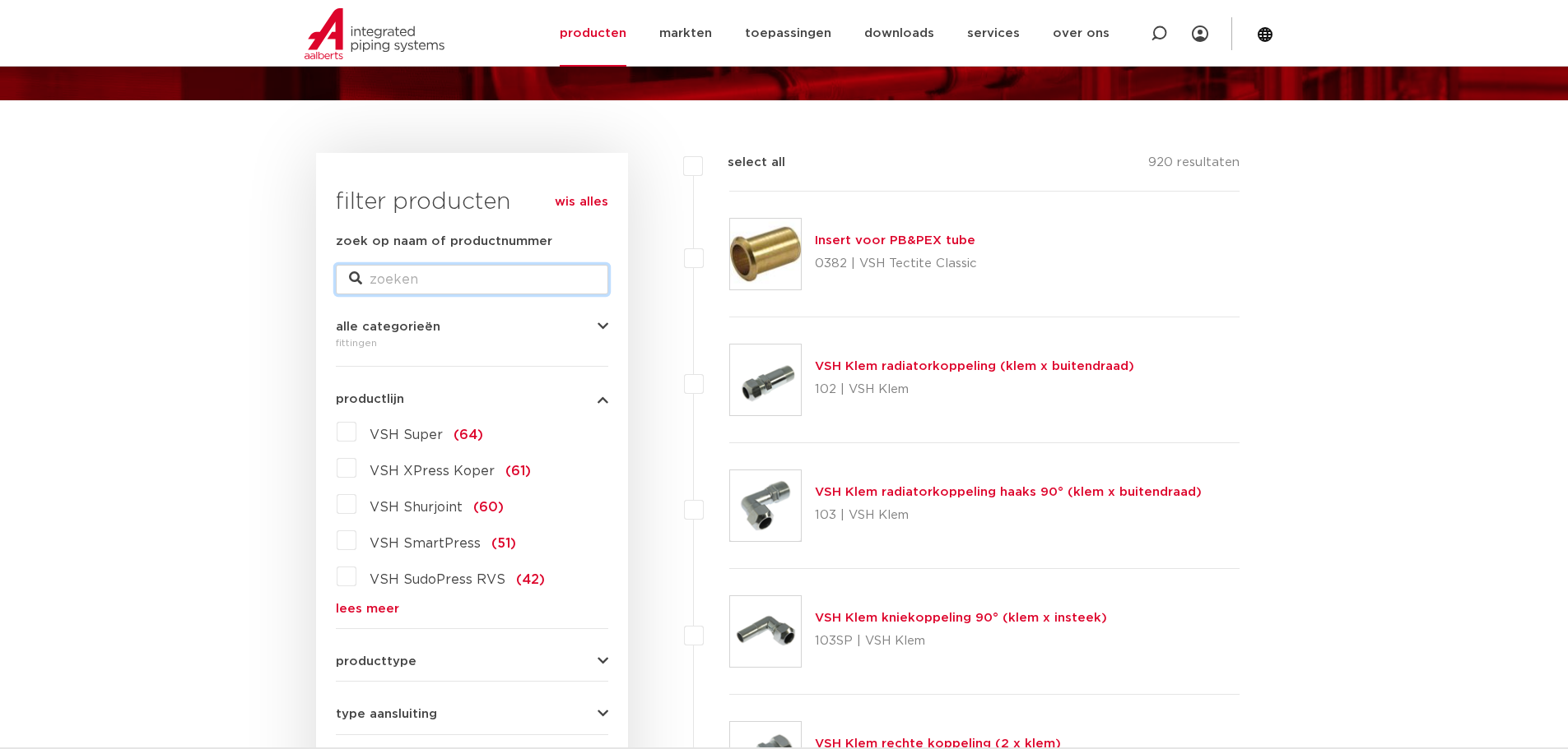
click at [436, 288] on input "zoek op naam of productnummer" at bounding box center [472, 280] width 273 height 30
type input "76"
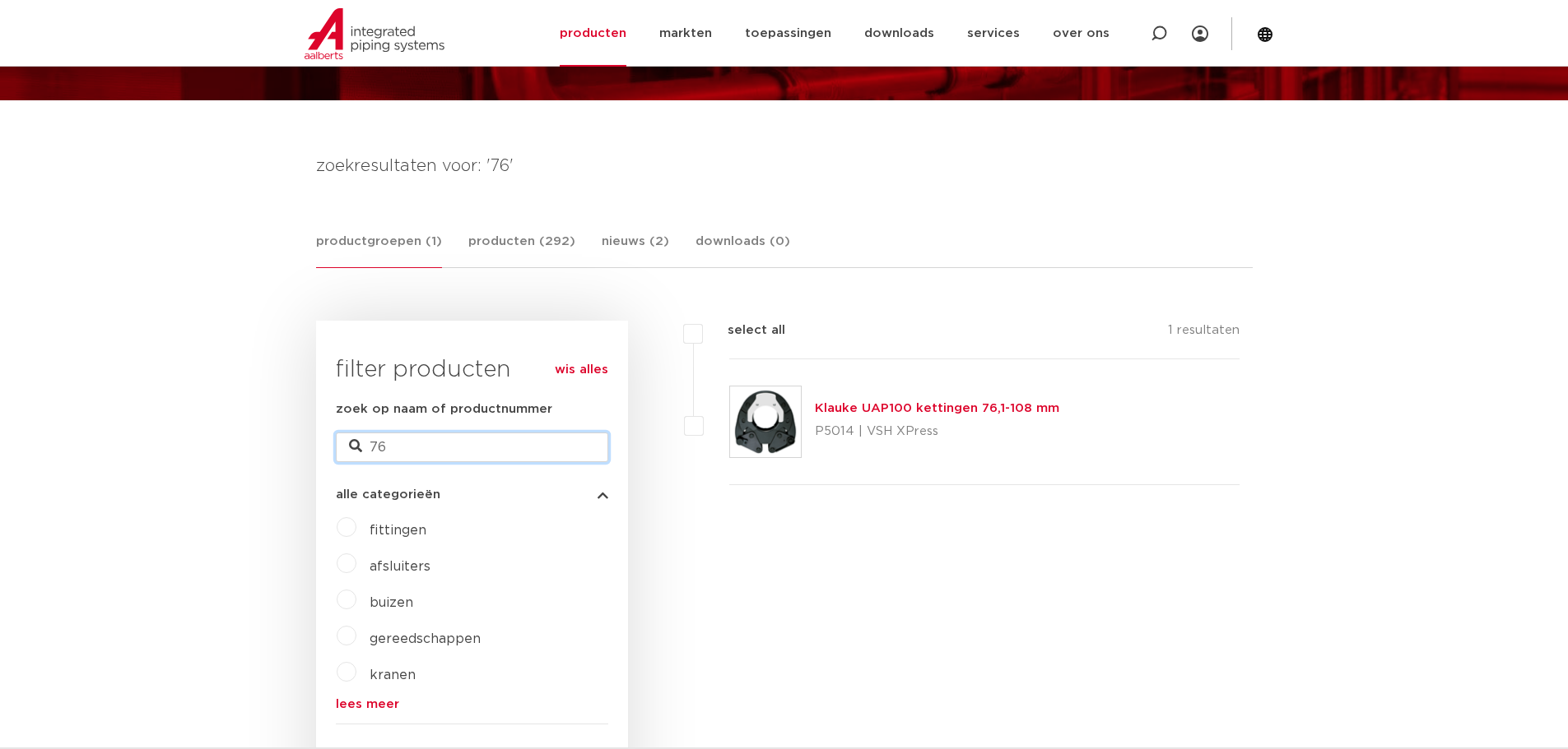
drag, startPoint x: 403, startPoint y: 454, endPoint x: 371, endPoint y: 449, distance: 32.4
click at [372, 452] on input "76" at bounding box center [472, 447] width 273 height 30
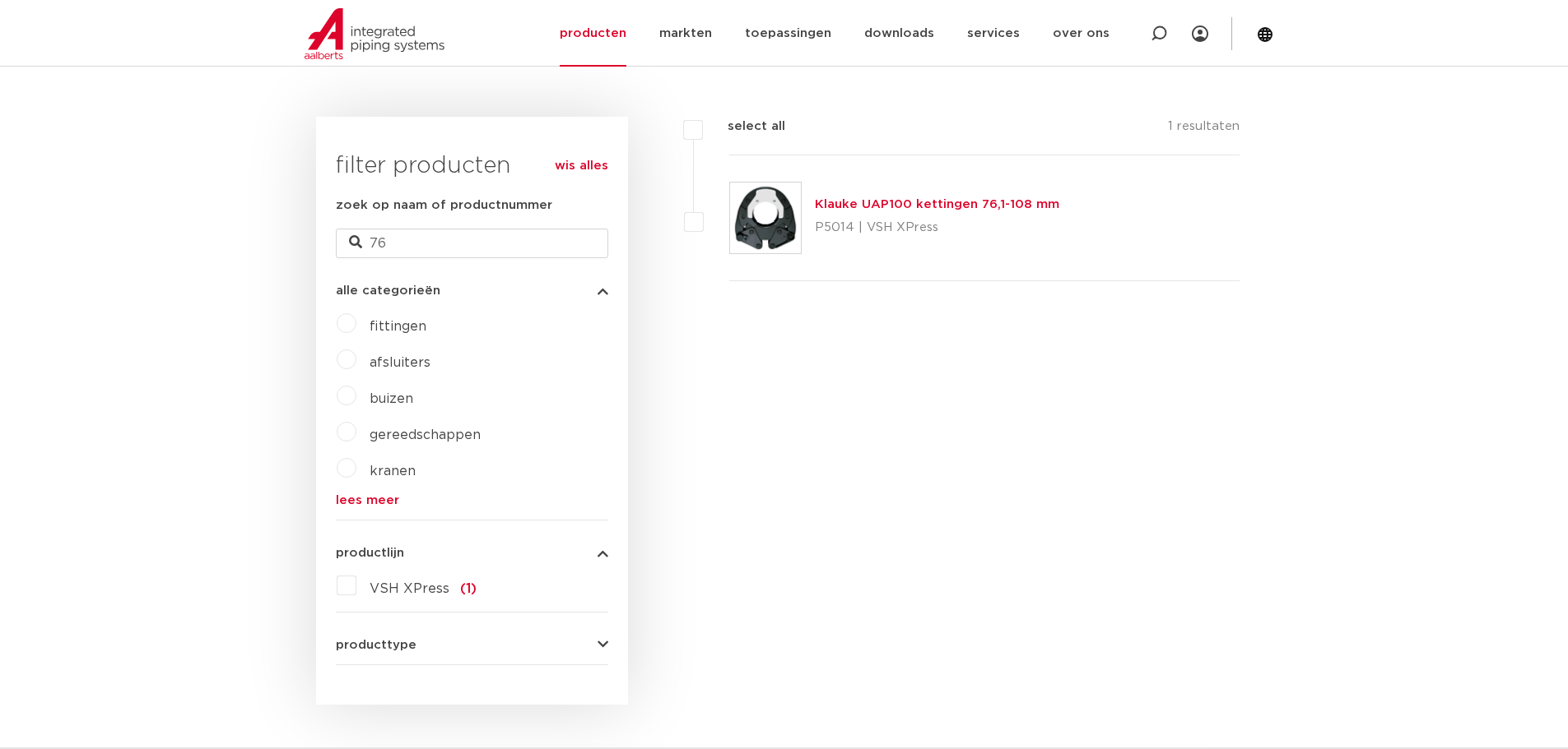
scroll to position [164, 0]
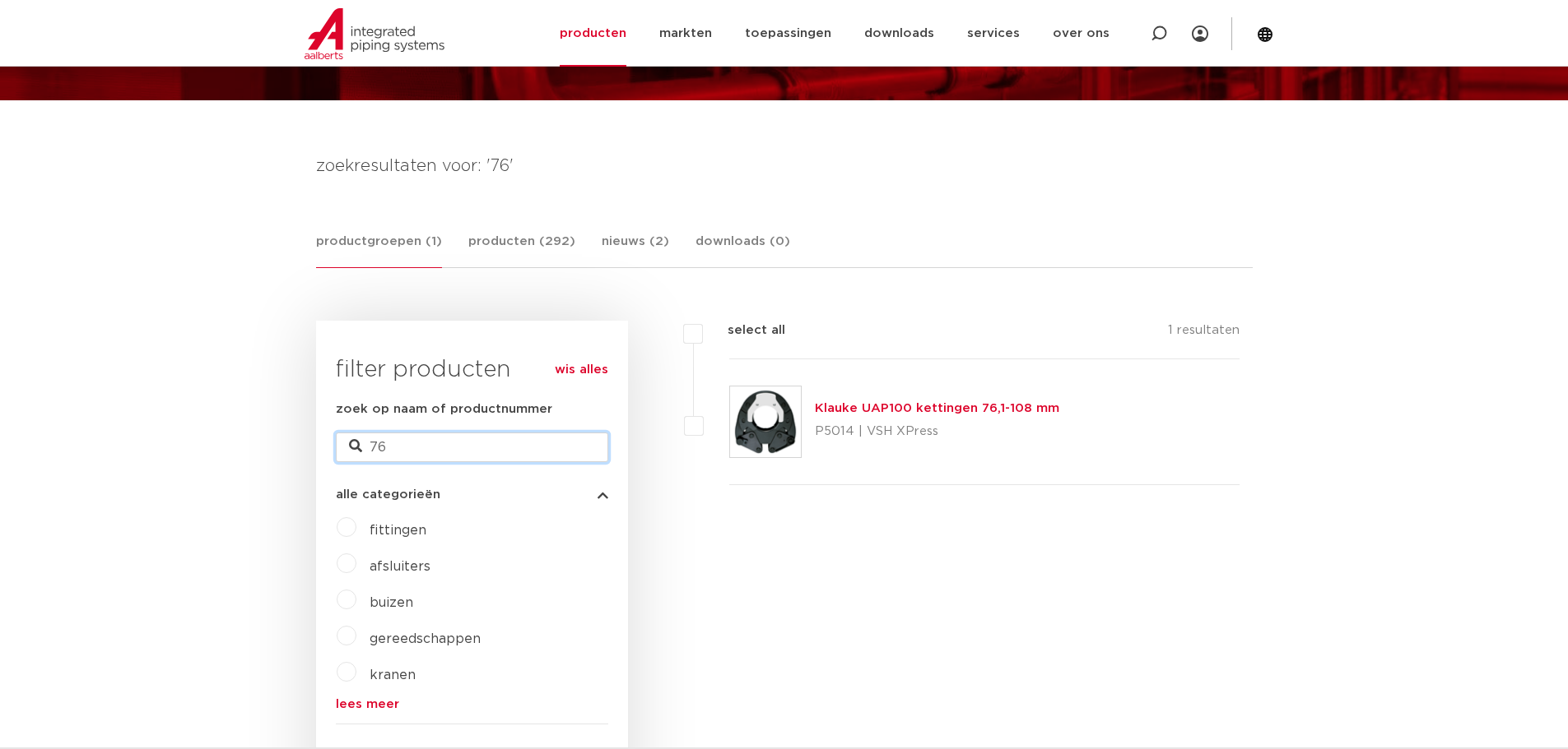
click at [373, 443] on input "76" at bounding box center [472, 447] width 273 height 30
type input "7"
click at [423, 442] on input "76" at bounding box center [472, 447] width 273 height 30
click at [572, 378] on link "wis alles" at bounding box center [581, 370] width 53 height 20
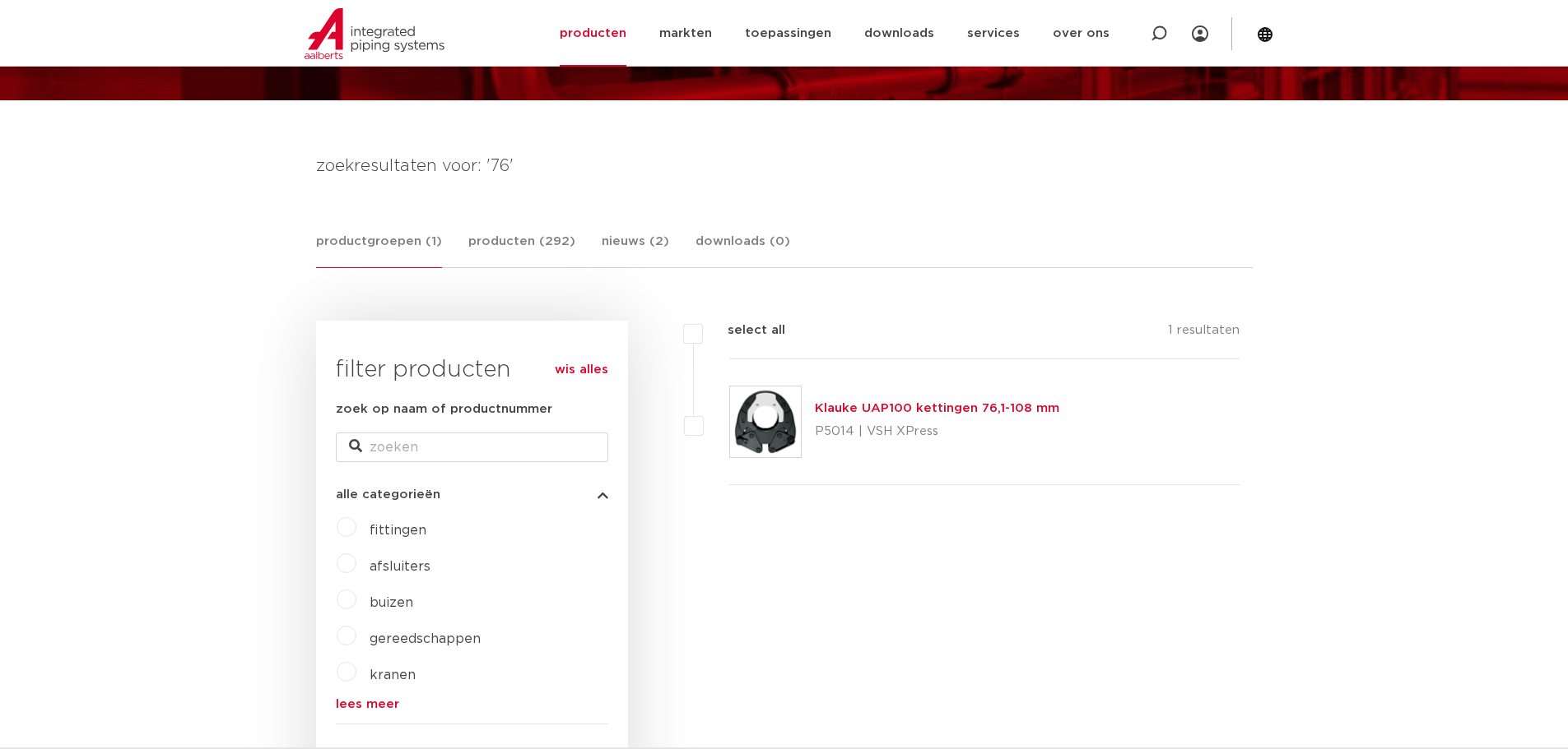
click at [578, 373] on link "wis alles" at bounding box center [581, 370] width 53 height 20
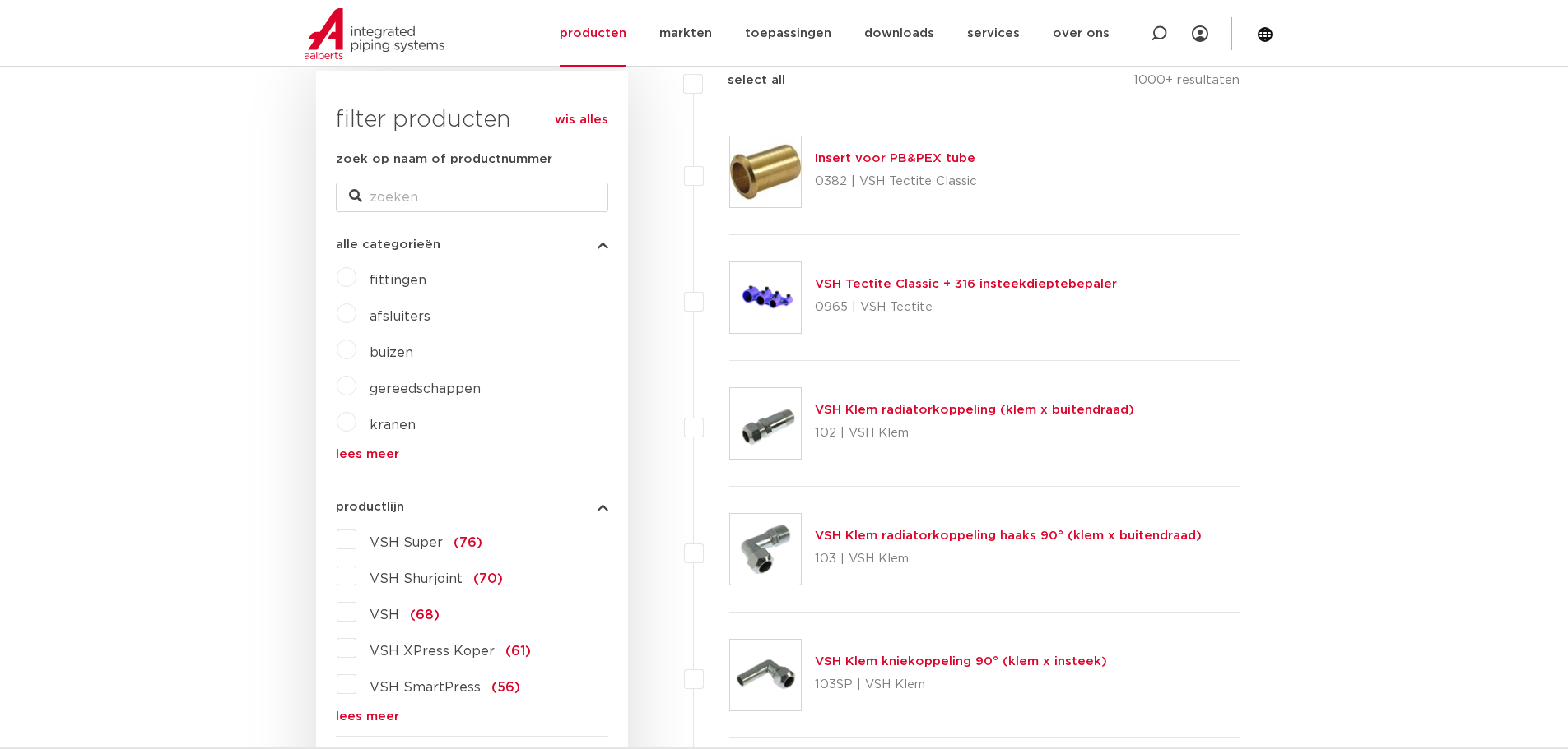
scroll to position [494, 0]
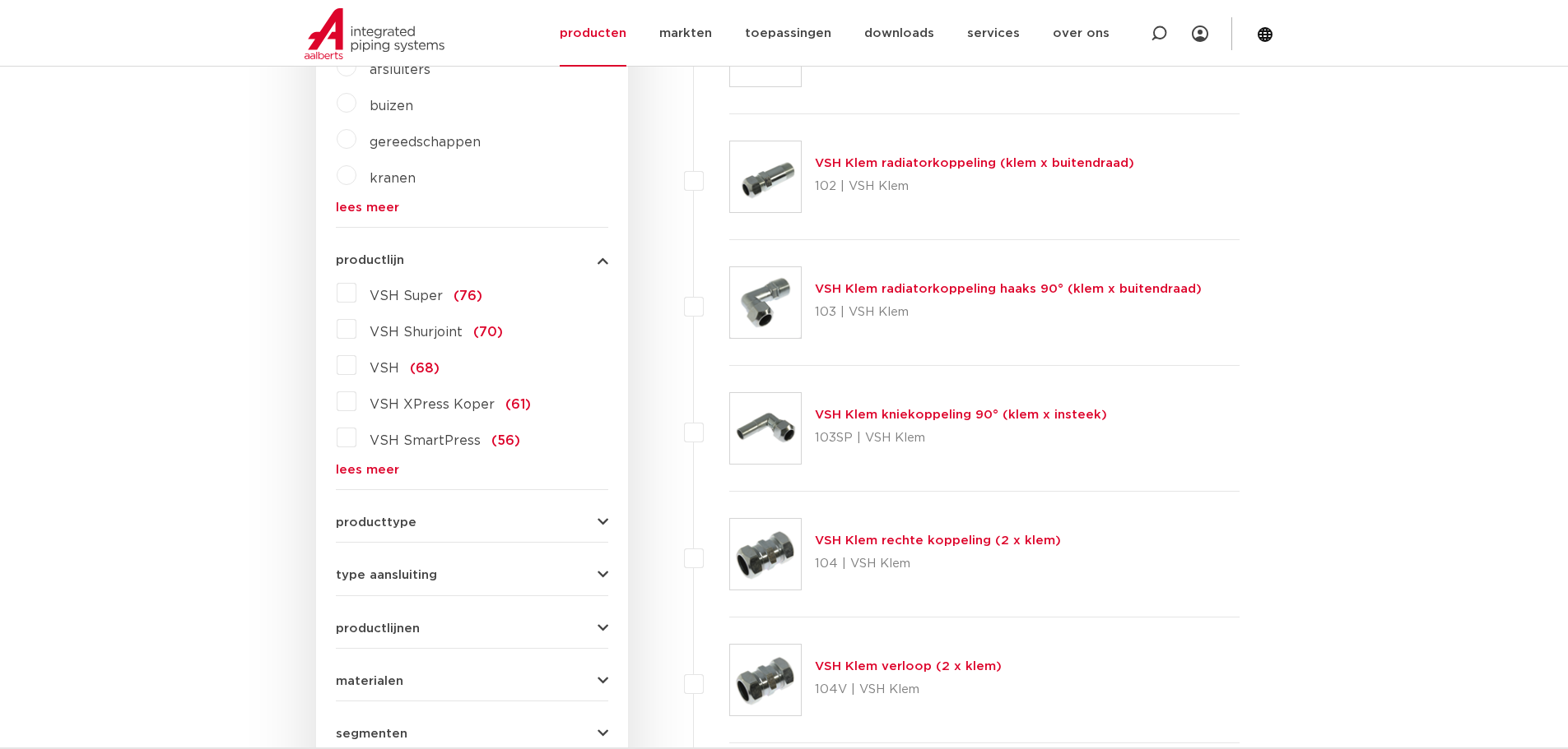
click at [381, 469] on link "lees meer" at bounding box center [472, 470] width 273 height 12
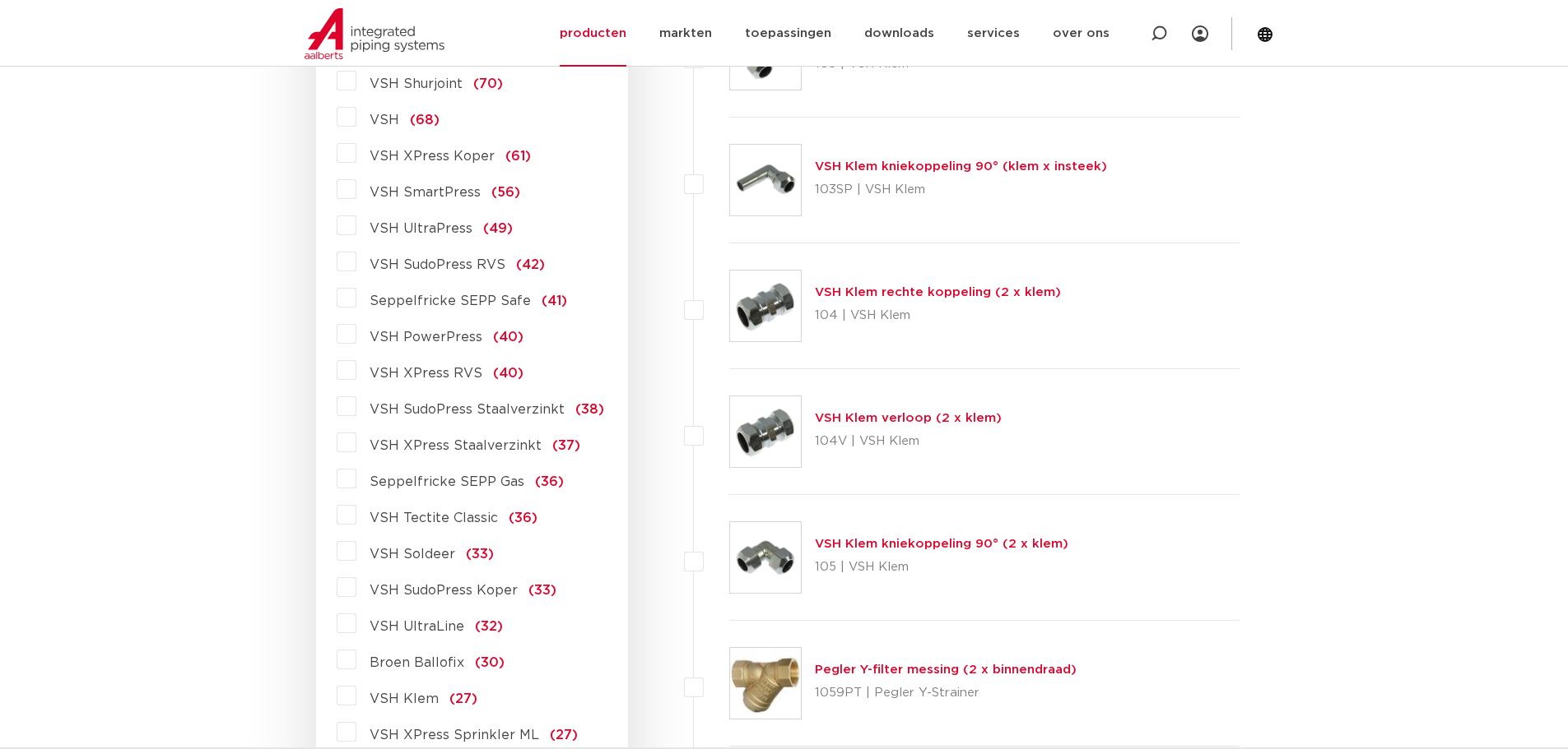
scroll to position [740, 0]
click at [357, 369] on label "VSH XPress RVS (40)" at bounding box center [440, 371] width 167 height 26
click at [0, 0] on input "VSH XPress RVS (40)" at bounding box center [0, 0] width 0 height 0
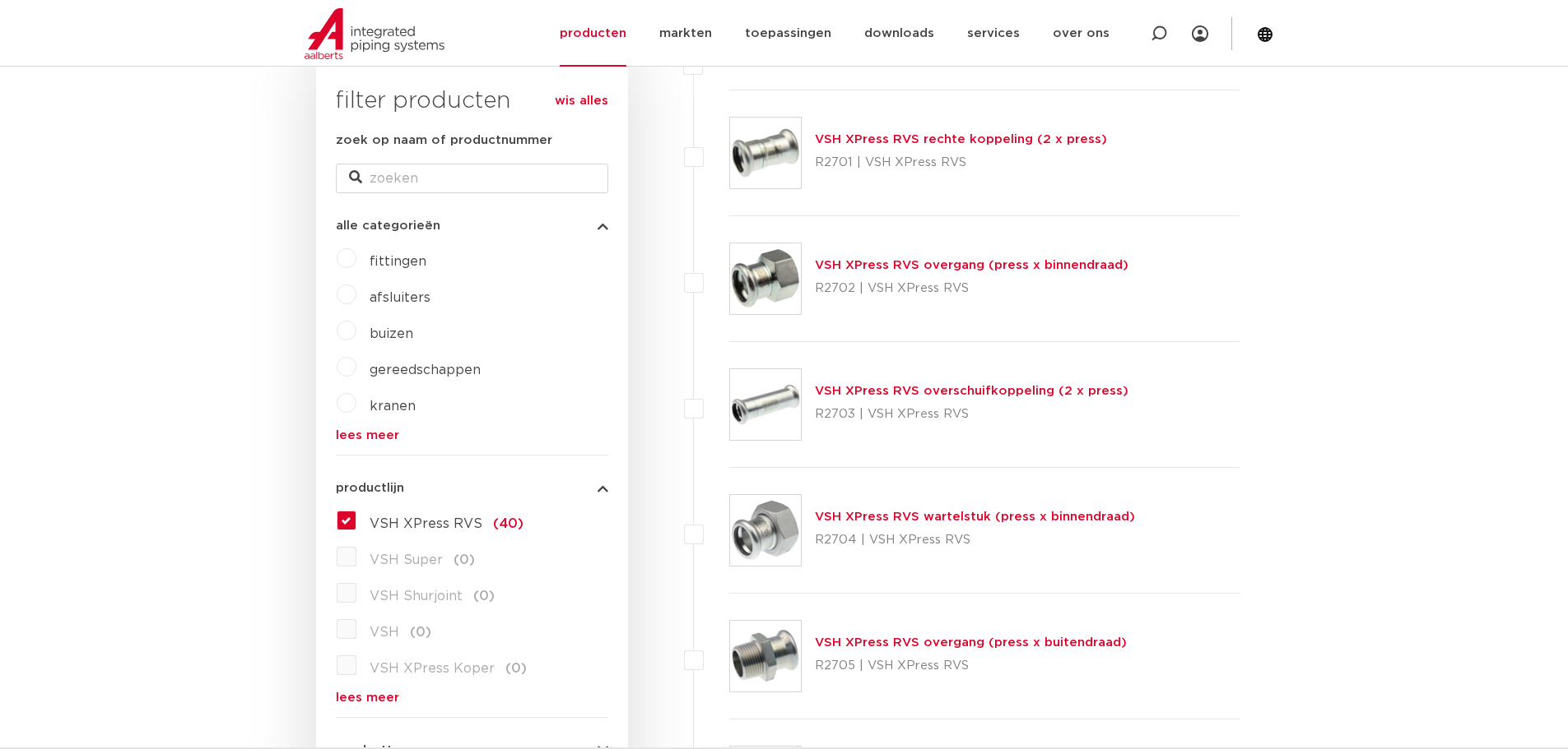
scroll to position [246, 0]
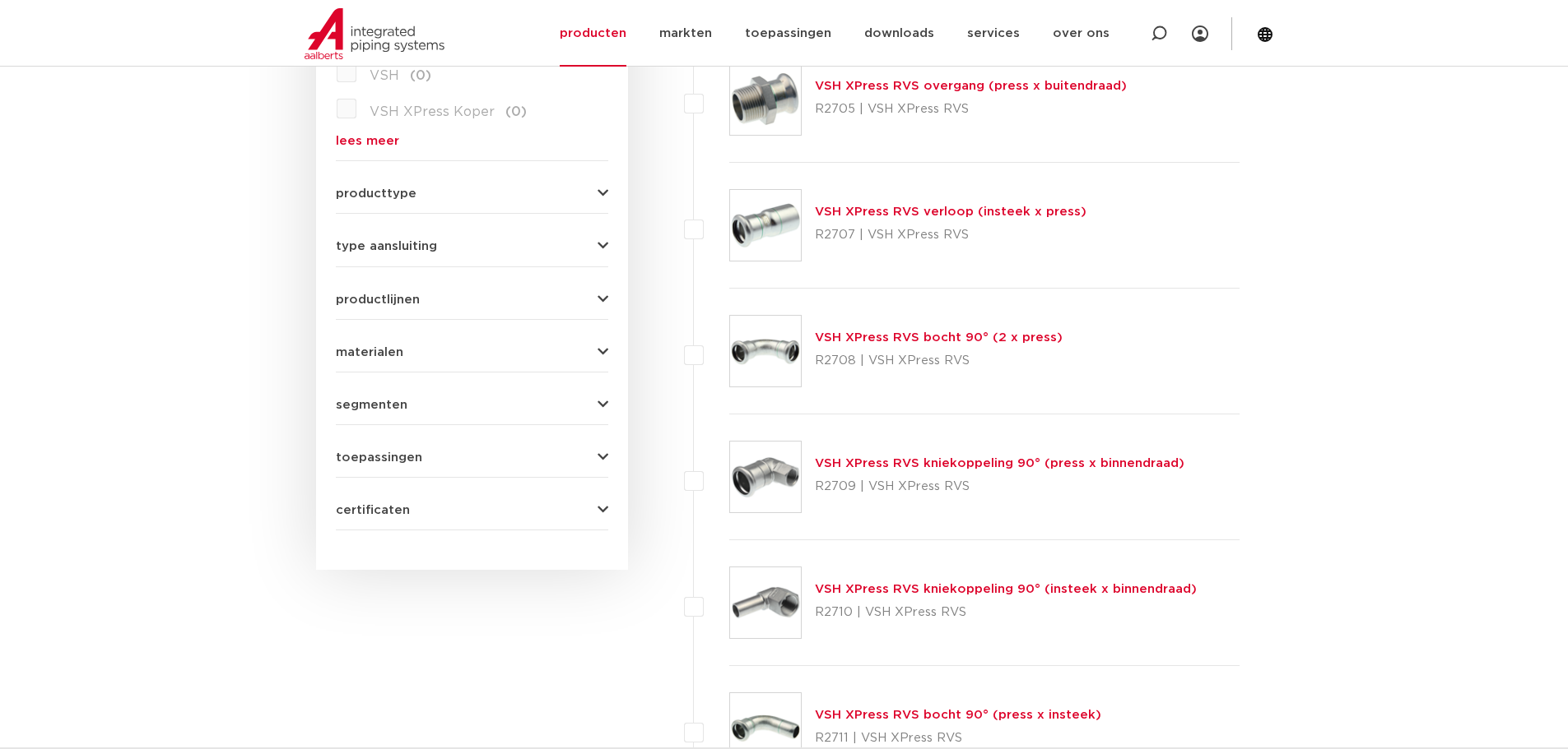
click at [399, 299] on span "productlijnen" at bounding box center [378, 300] width 84 height 12
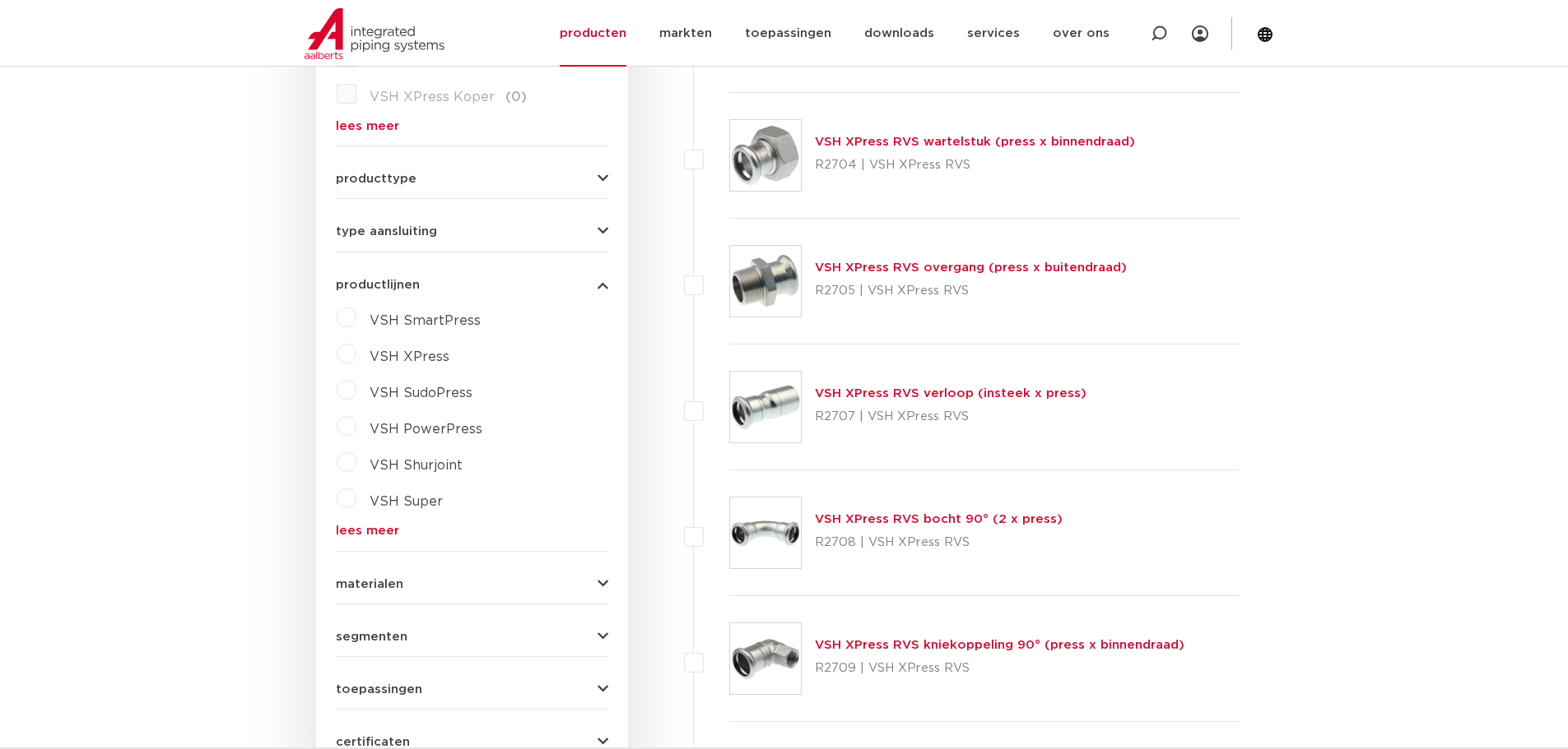
scroll to position [613, 0]
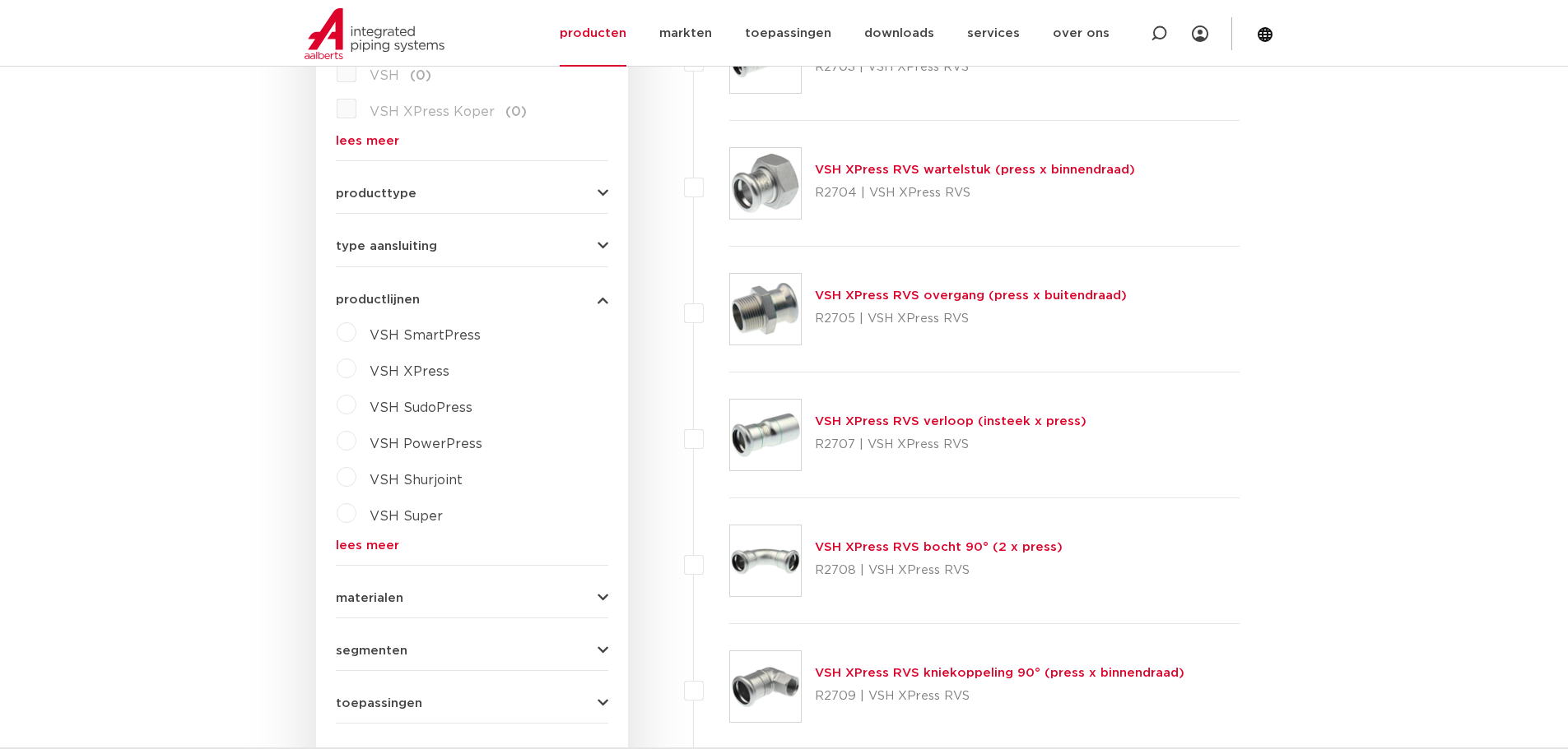
click at [357, 373] on label "VSH XPress" at bounding box center [403, 369] width 93 height 26
click at [458, 412] on select "maak een keuze VSH XPress RVS 304 fittingen VSH XPress Staalverzinkt fittingen …" at bounding box center [487, 410] width 234 height 37
click at [423, 308] on div "productlijnen VSH SmartPress maak een keuze VSH SmartPress afsluiters VSH Smart…" at bounding box center [472, 434] width 273 height 309
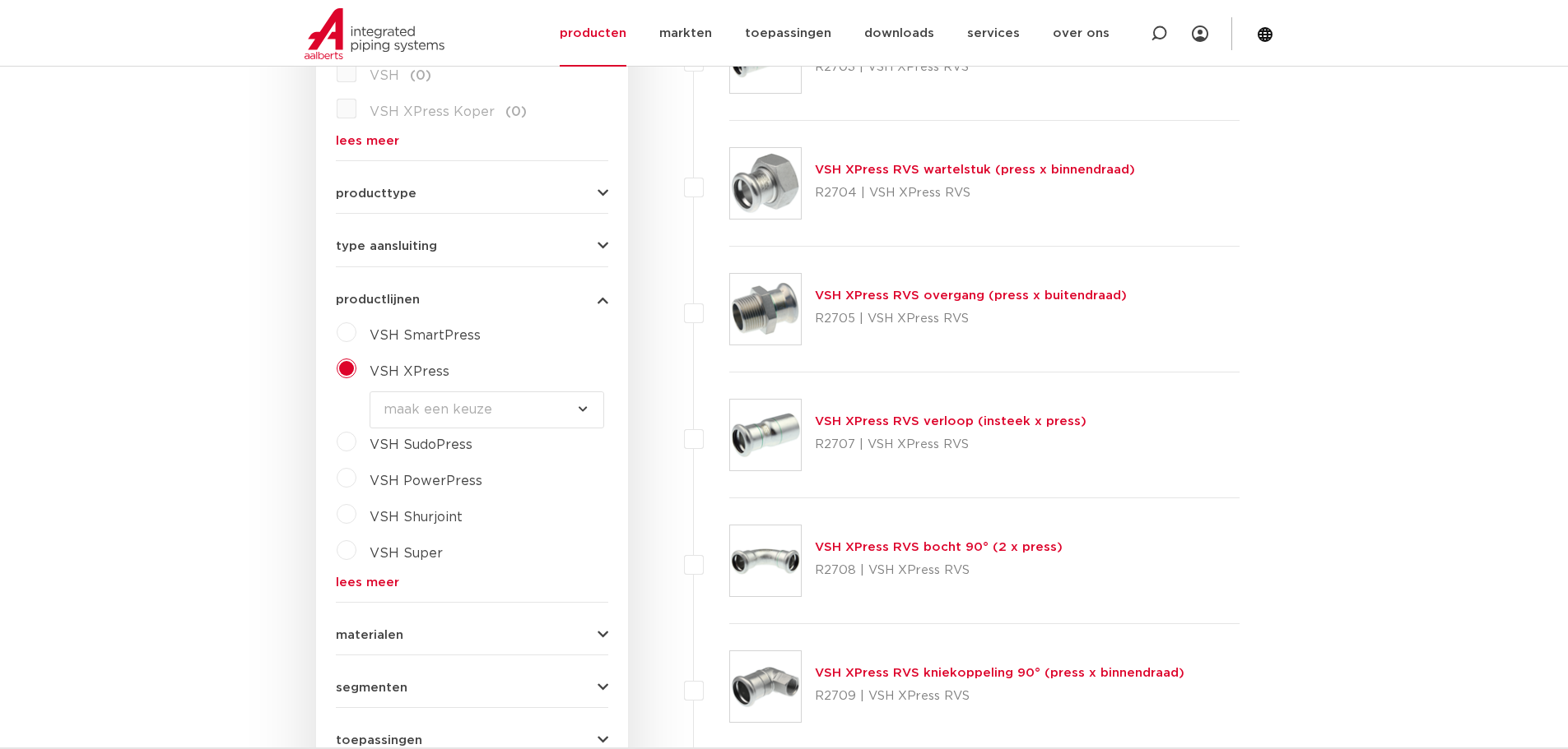
click at [399, 302] on span "productlijnen" at bounding box center [378, 300] width 84 height 12
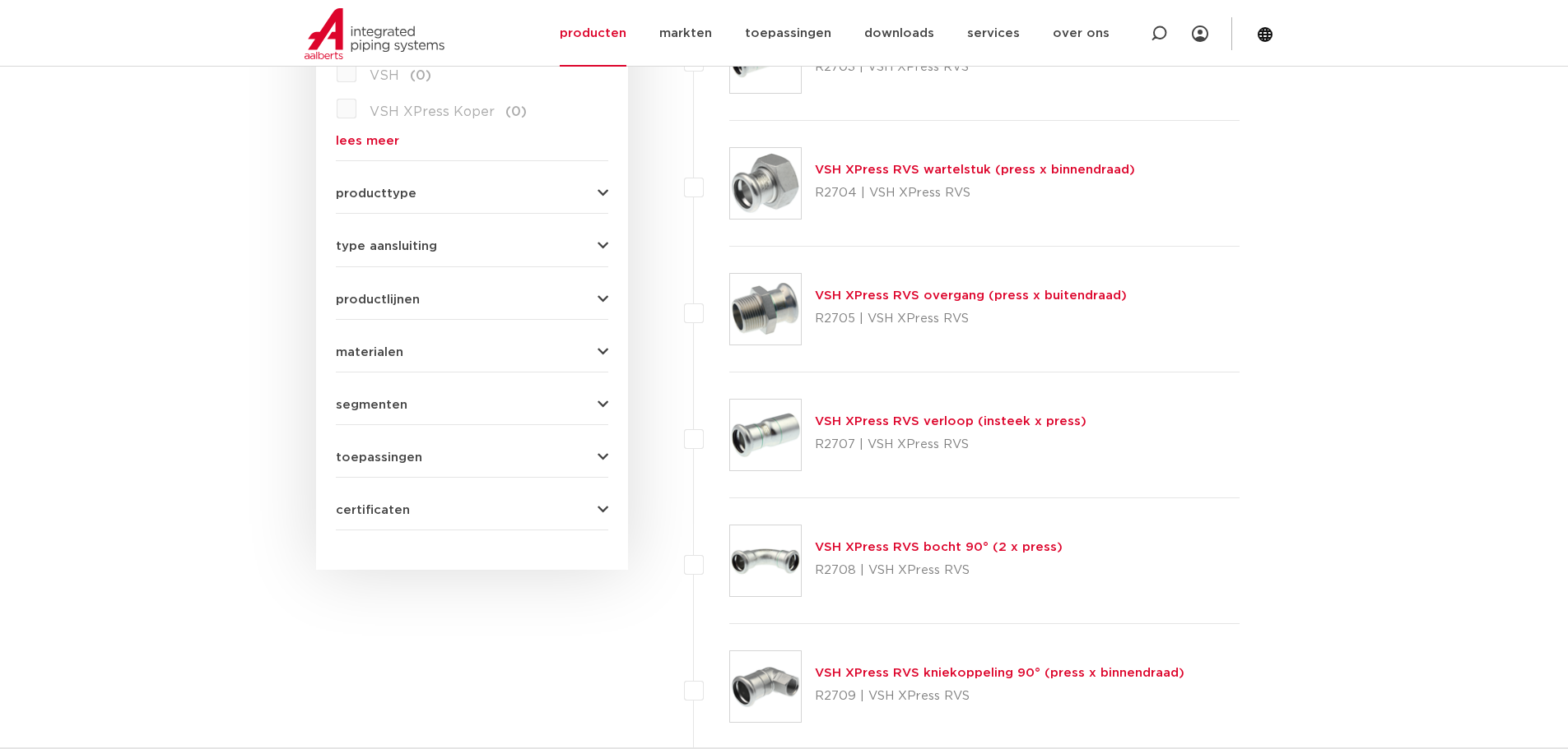
click at [378, 406] on span "segmenten" at bounding box center [372, 405] width 72 height 12
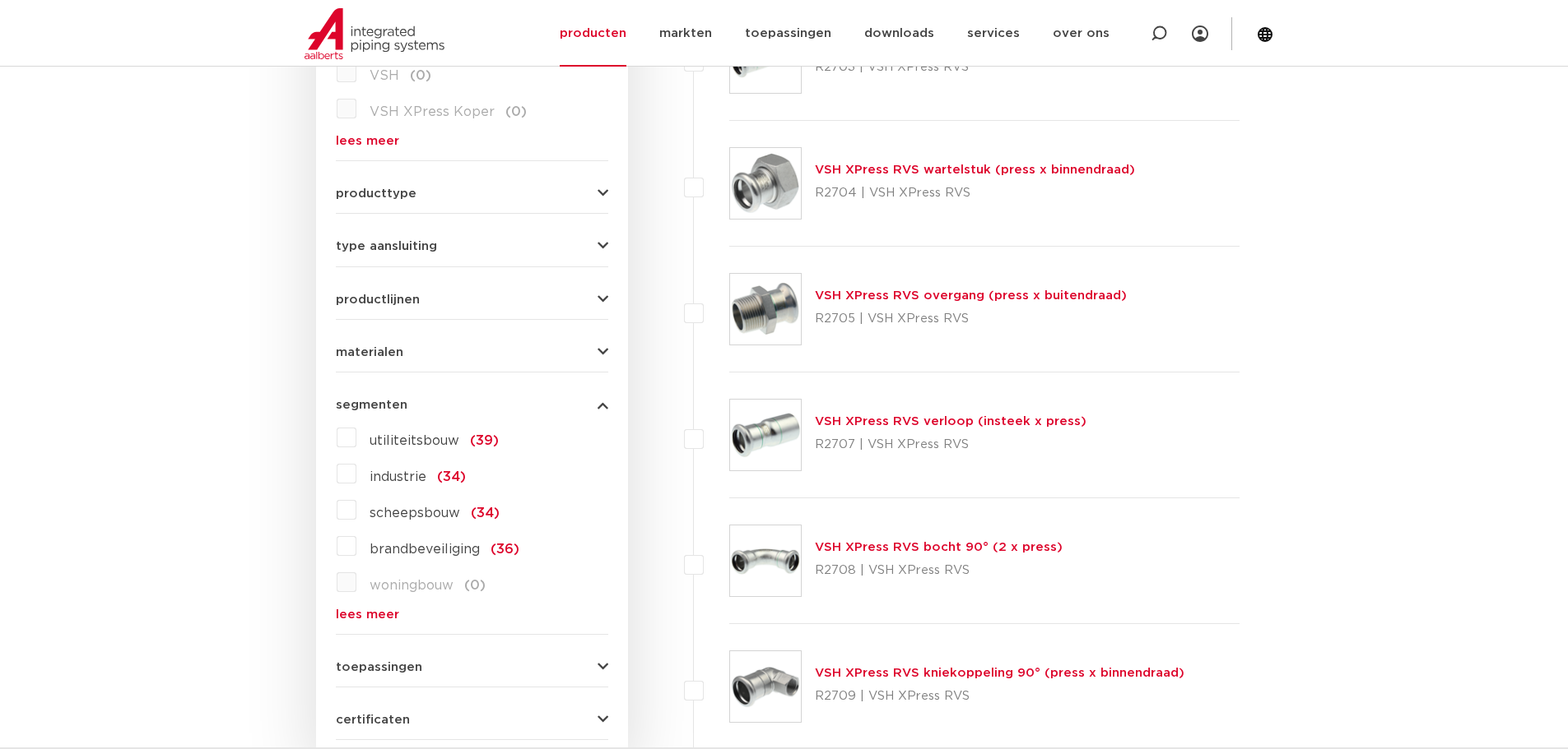
click at [378, 406] on span "segmenten" at bounding box center [372, 405] width 72 height 12
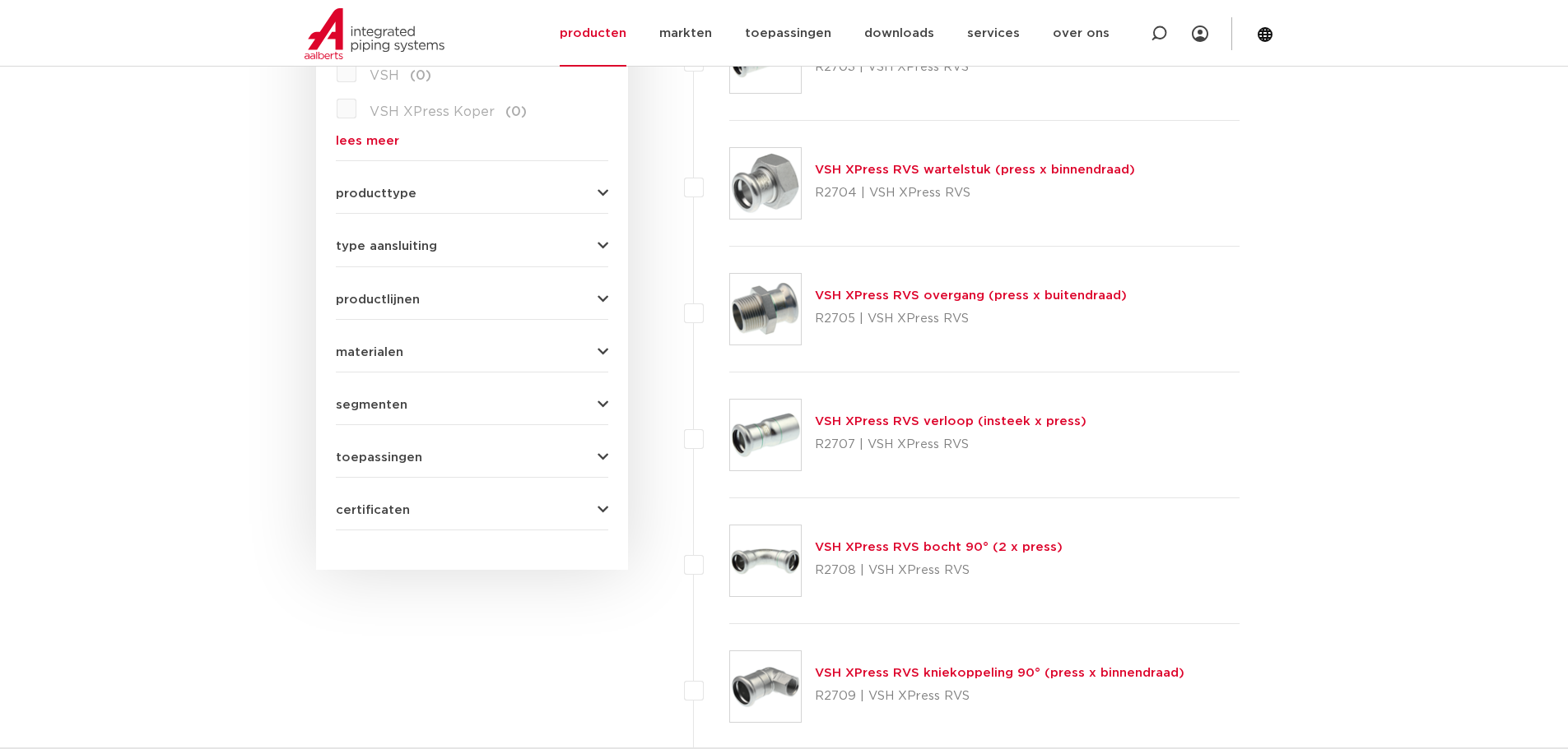
click at [378, 406] on span "segmenten" at bounding box center [372, 405] width 72 height 12
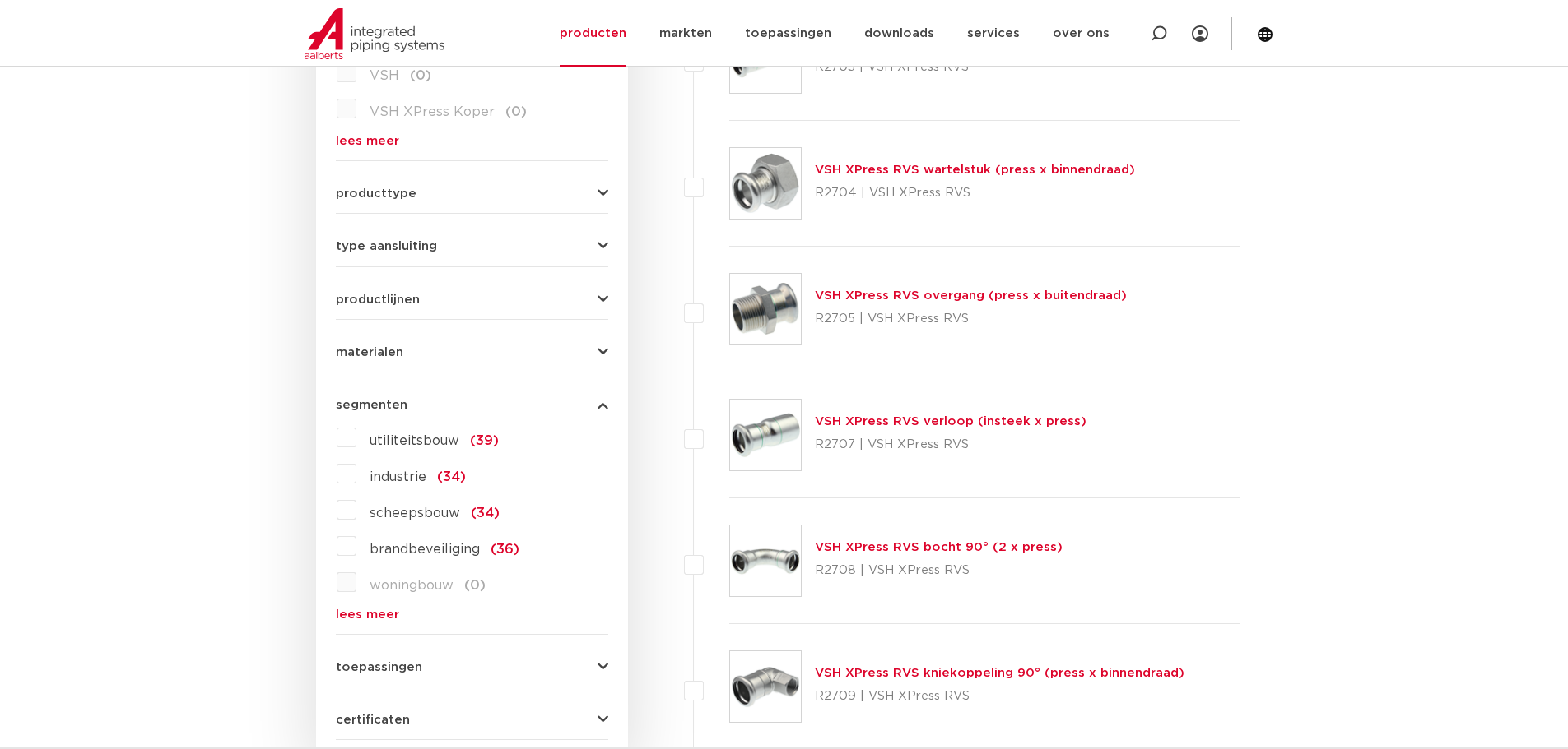
click at [398, 610] on link "lees meer" at bounding box center [472, 614] width 273 height 12
click at [357, 549] on label "brandbeveiliging (36)" at bounding box center [438, 546] width 163 height 26
click at [0, 0] on input "brandbeveiliging (36)" at bounding box center [0, 0] width 0 height 0
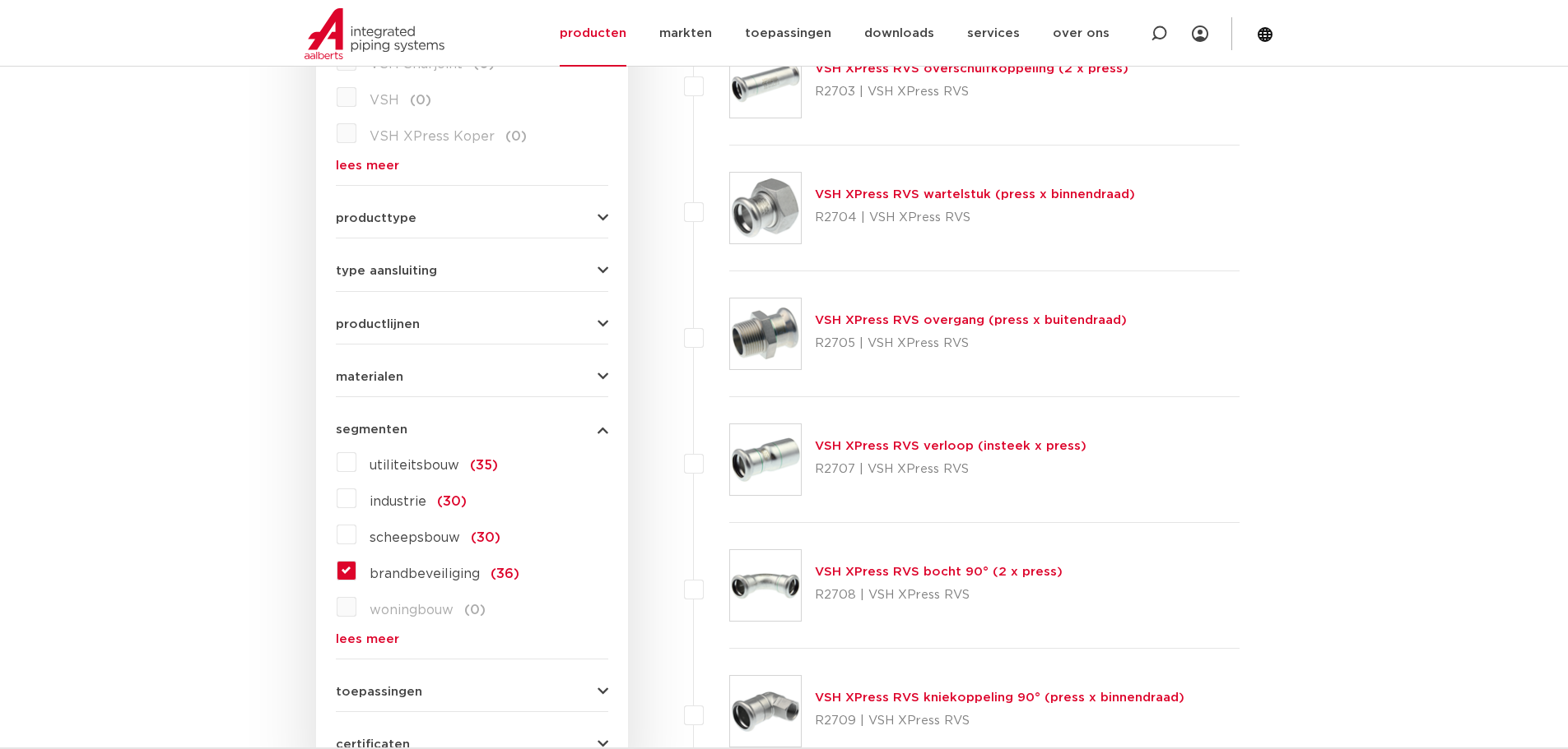
scroll to position [613, 0]
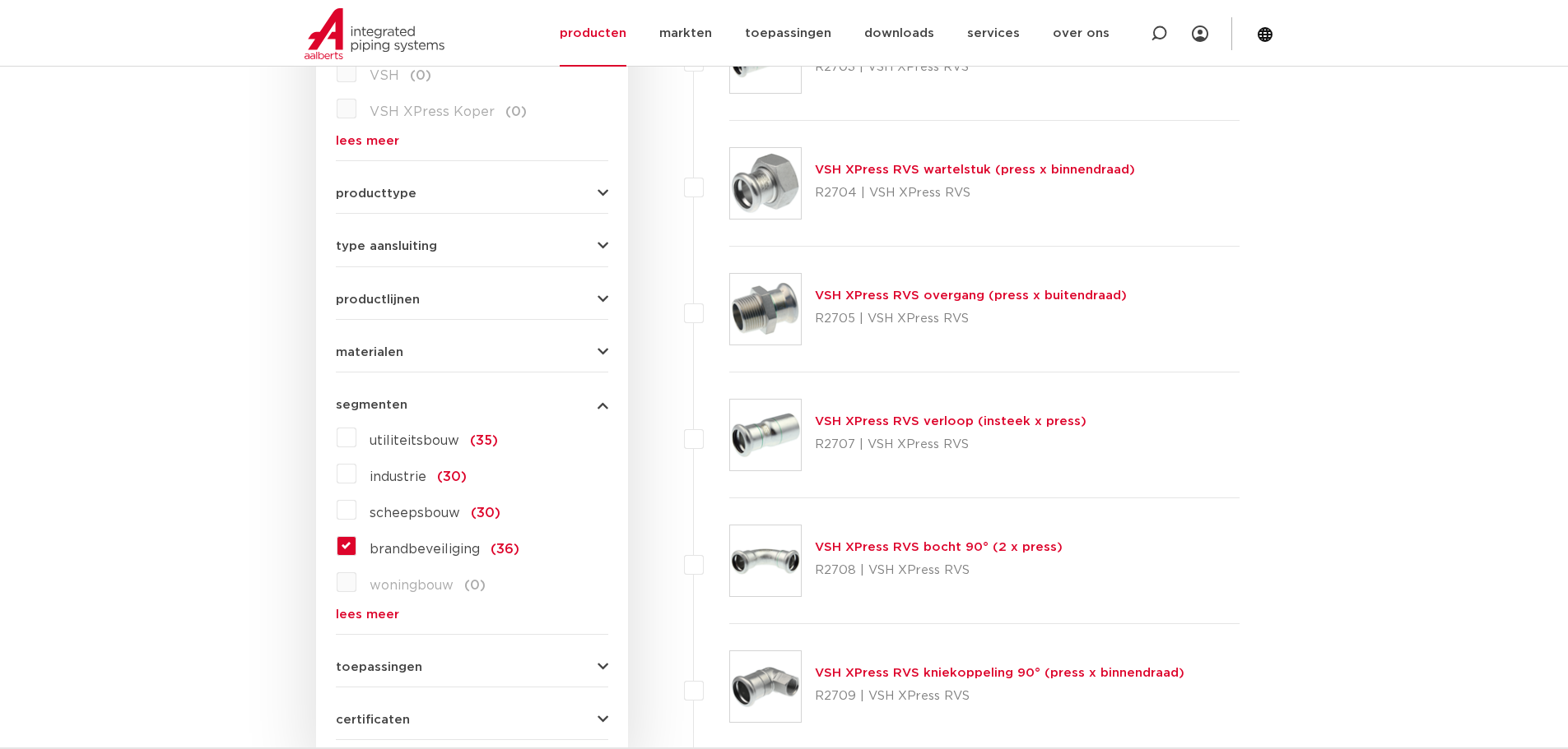
click at [380, 409] on span "segmenten" at bounding box center [372, 405] width 72 height 12
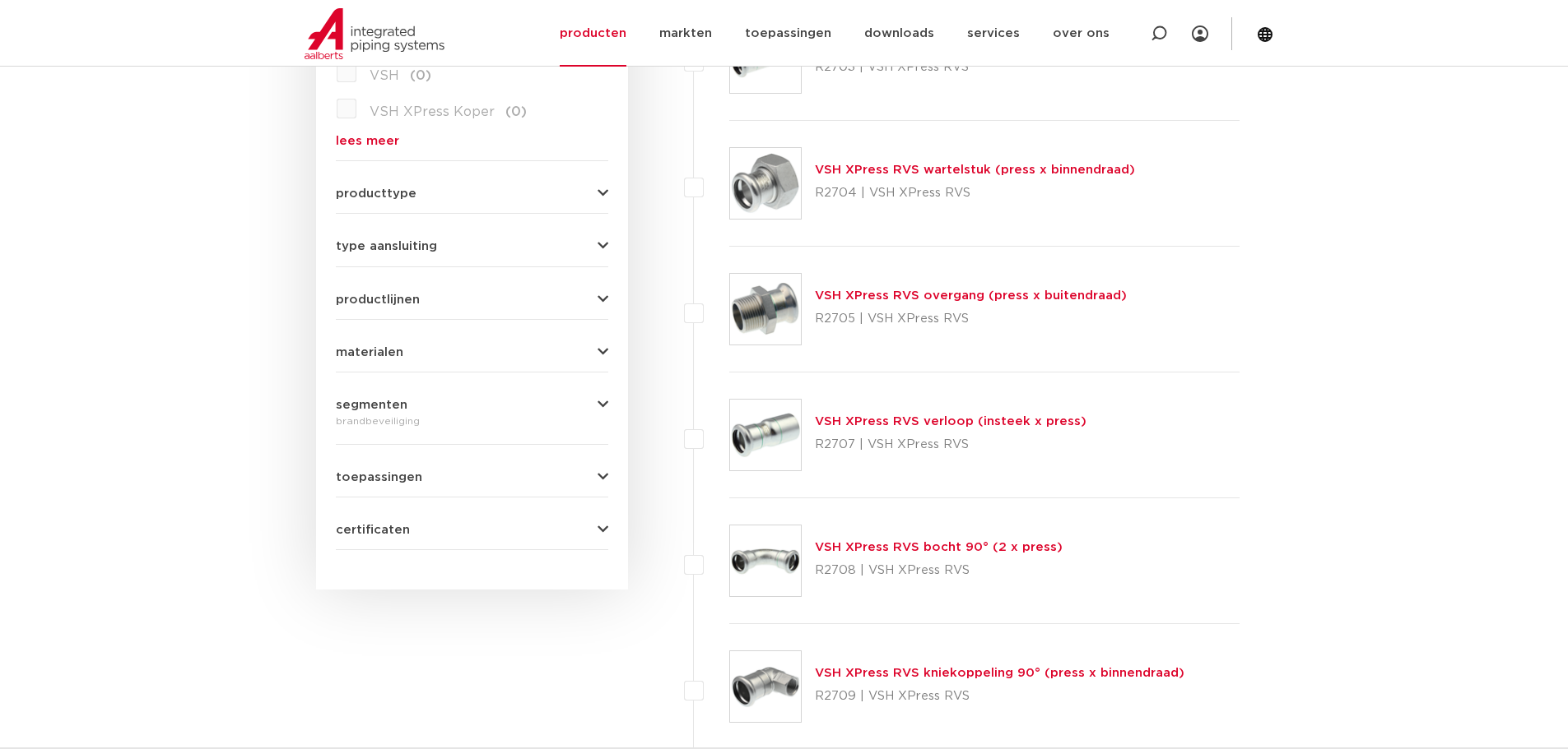
click at [370, 483] on span "toepassingen" at bounding box center [379, 477] width 87 height 12
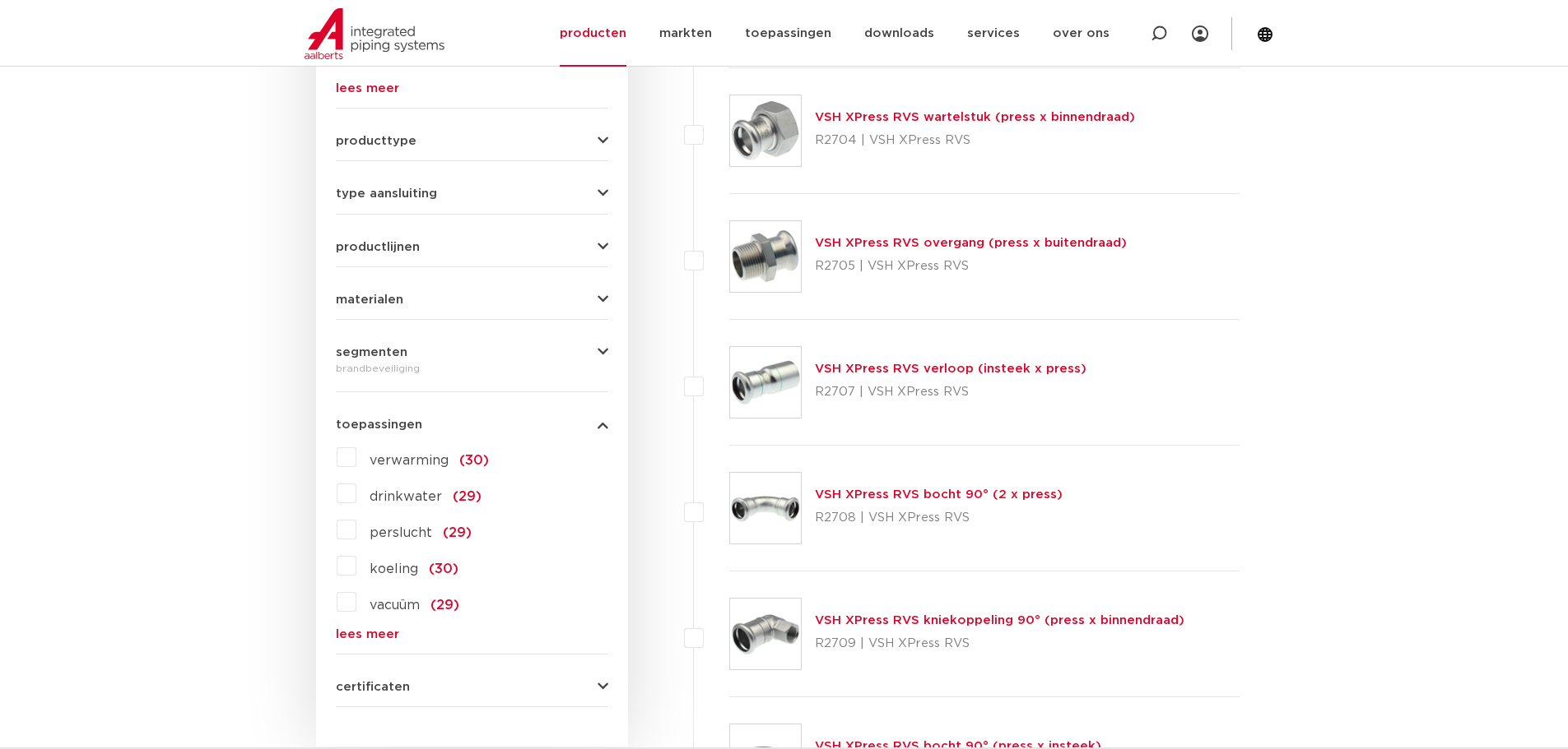
scroll to position [695, 0]
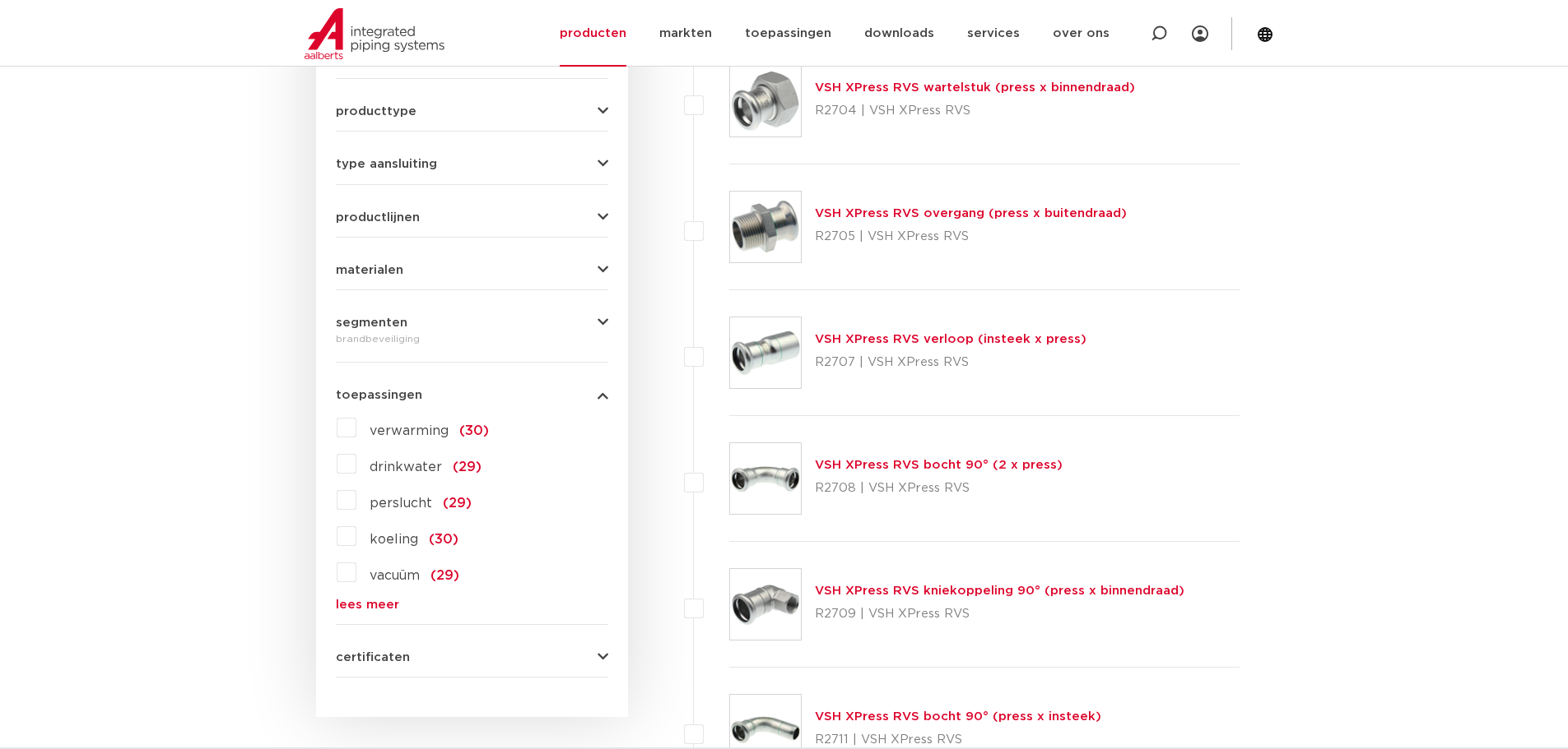
click at [373, 603] on link "lees meer" at bounding box center [472, 605] width 273 height 12
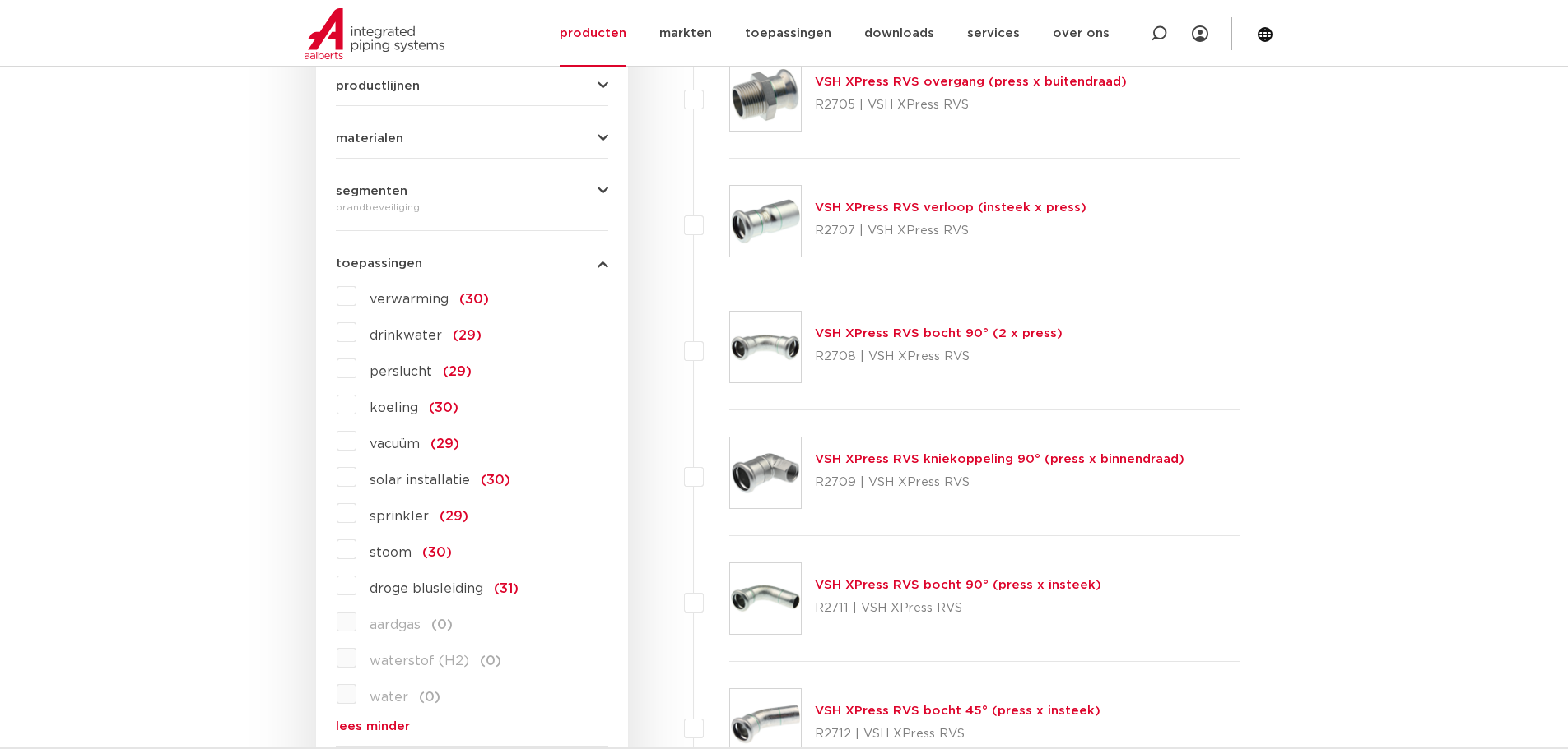
scroll to position [859, 0]
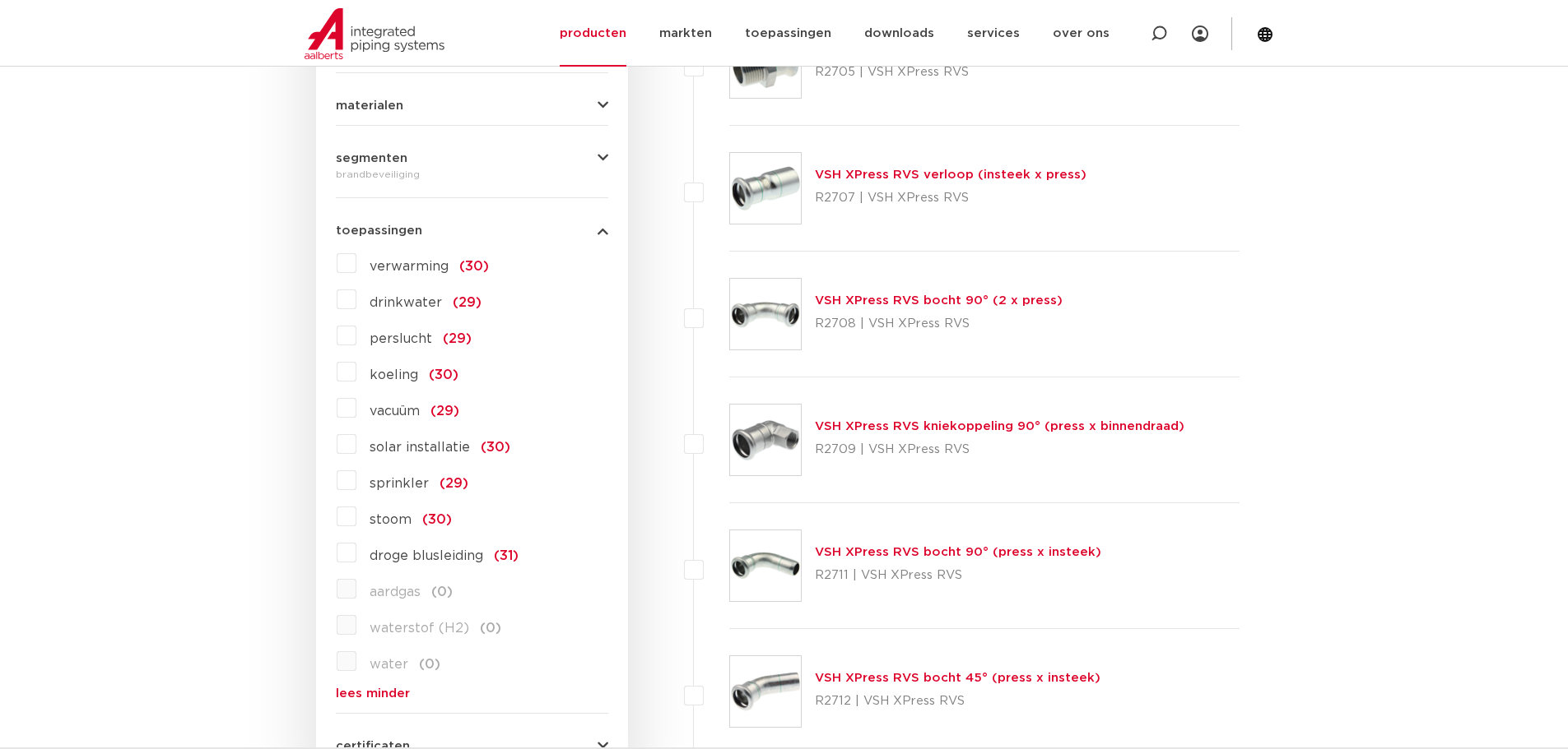
click at [357, 555] on label "droge blusleiding (31)" at bounding box center [437, 552] width 162 height 26
click at [0, 0] on input "droge blusleiding (31)" at bounding box center [0, 0] width 0 height 0
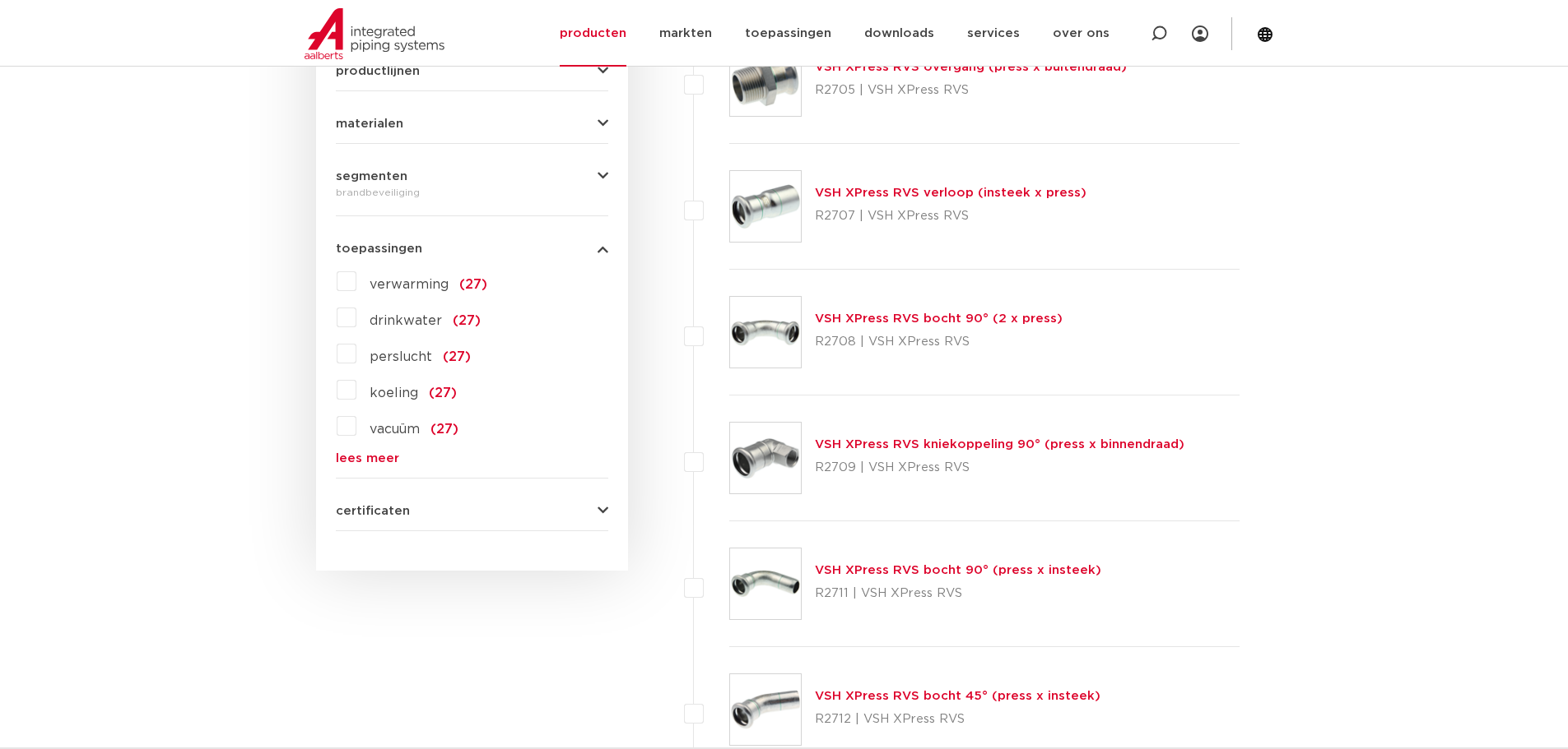
scroll to position [859, 0]
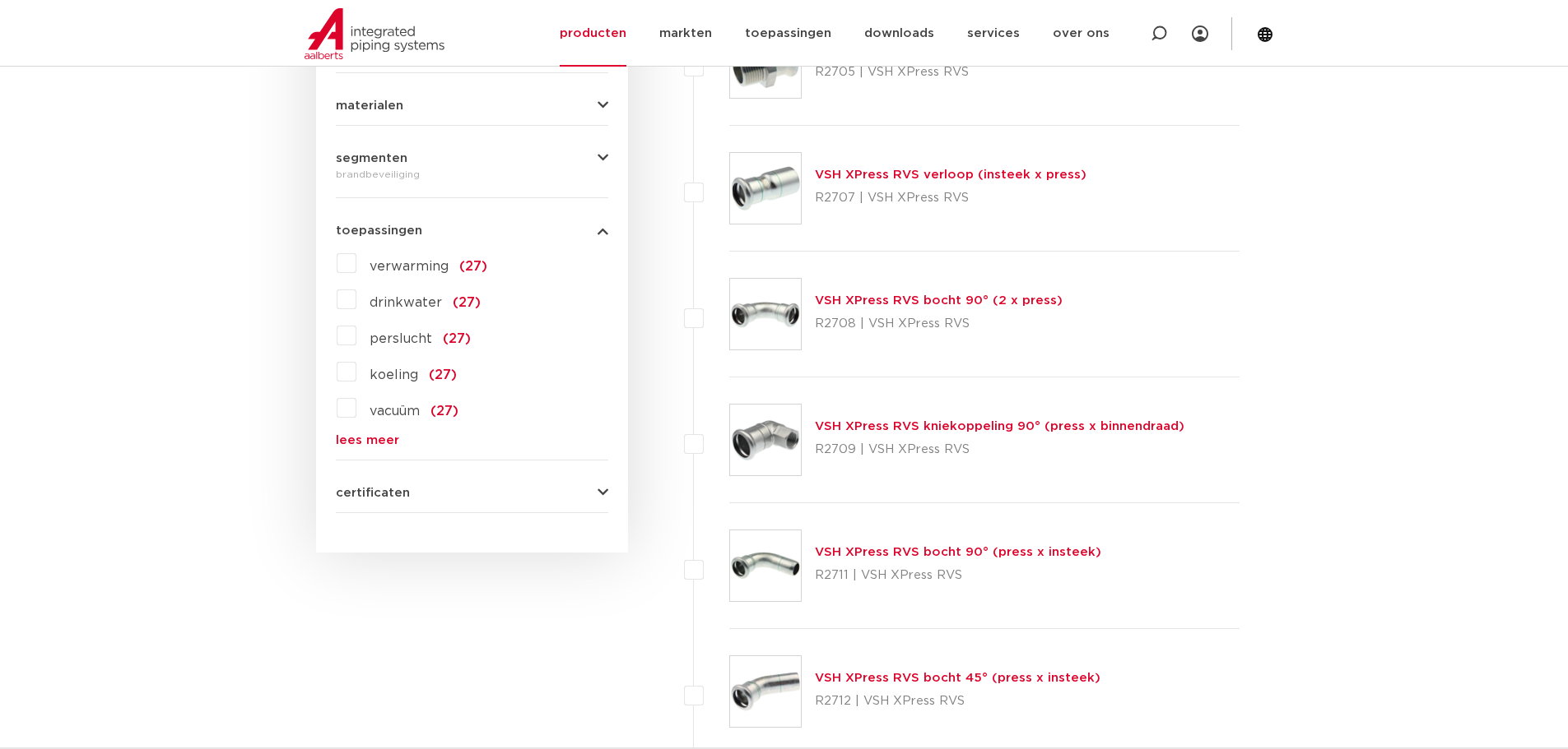
click at [393, 231] on span "toepassingen" at bounding box center [379, 231] width 87 height 12
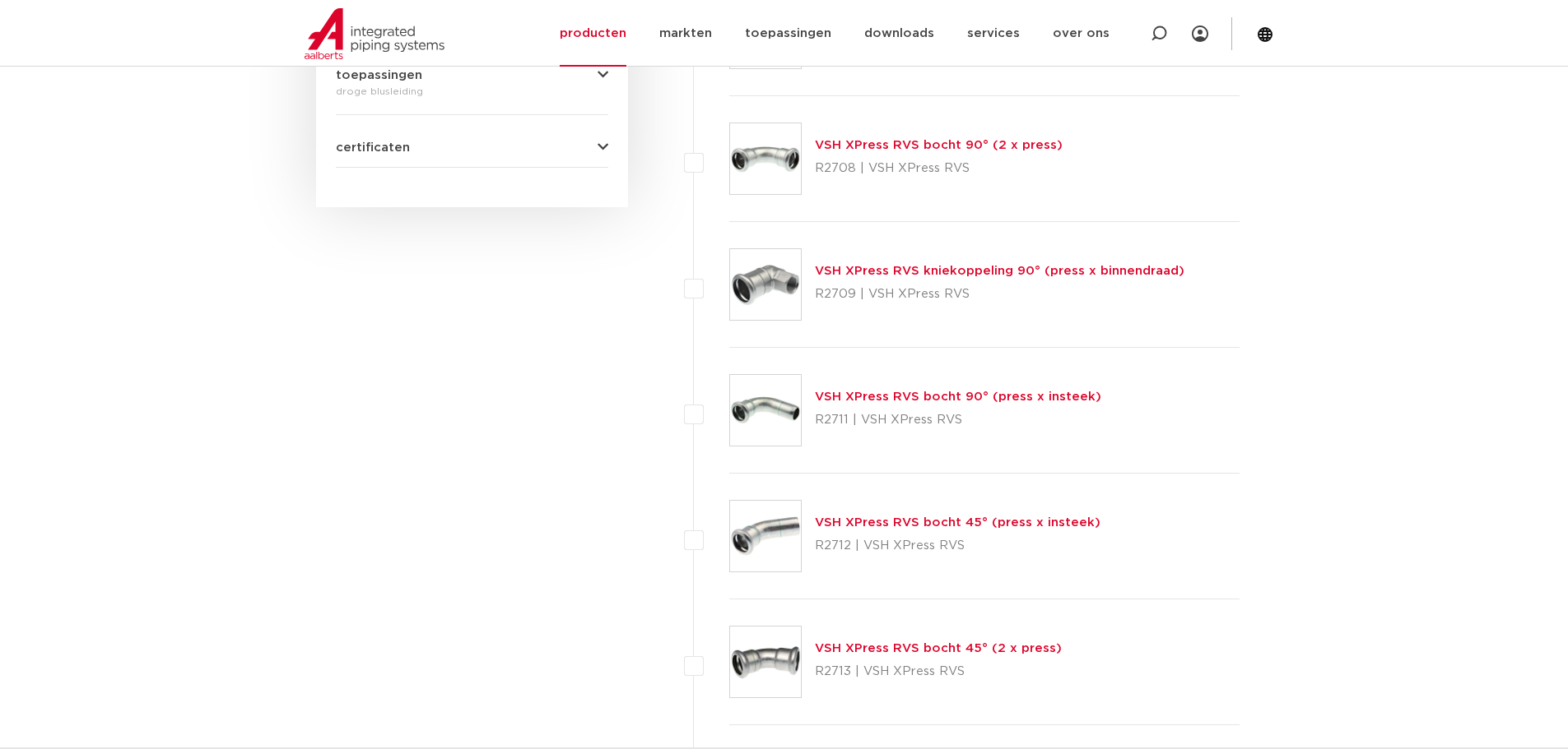
scroll to position [1069, 0]
